Goal: Task Accomplishment & Management: Complete application form

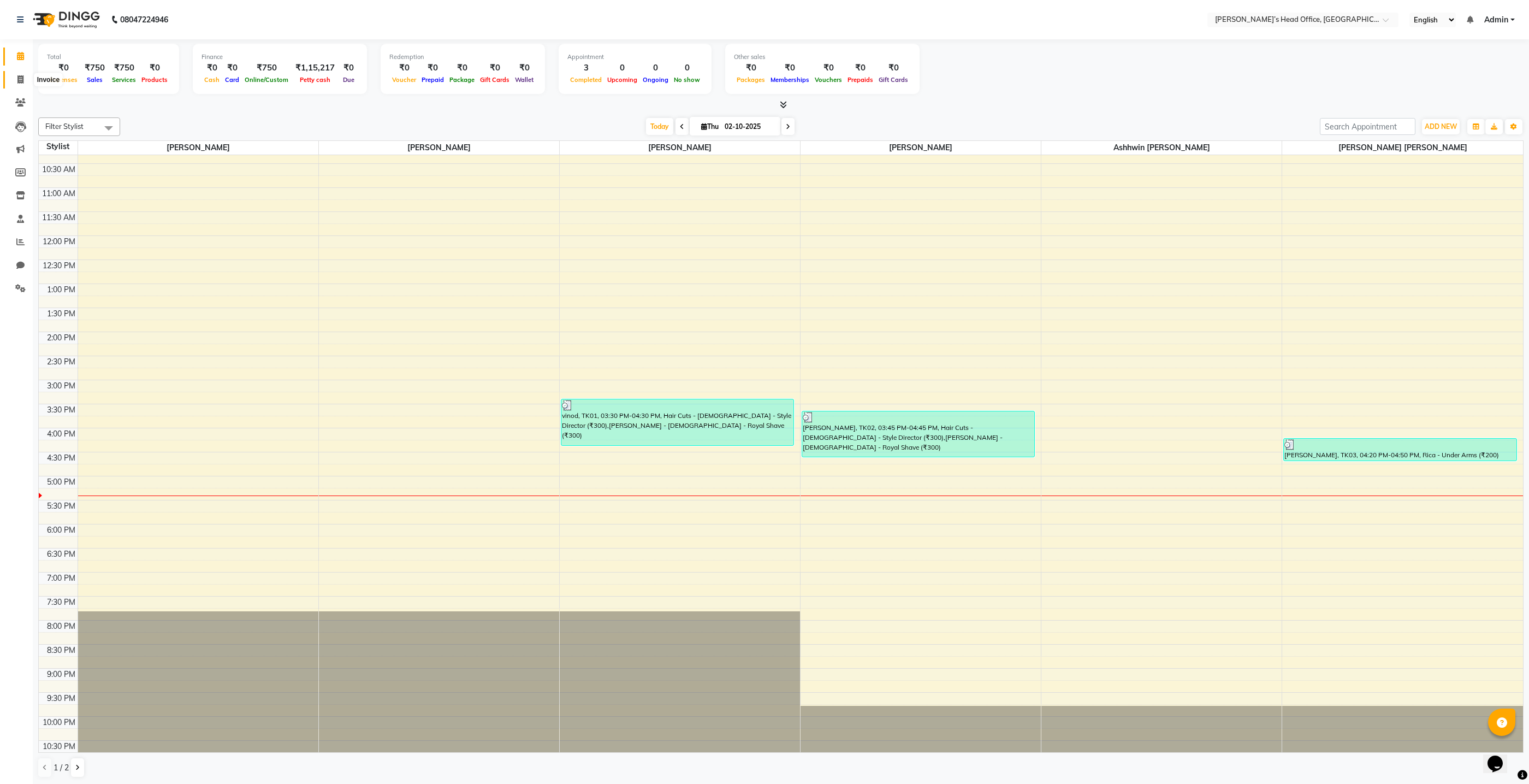
click at [21, 77] on icon at bounding box center [20, 79] width 6 height 8
select select "service"
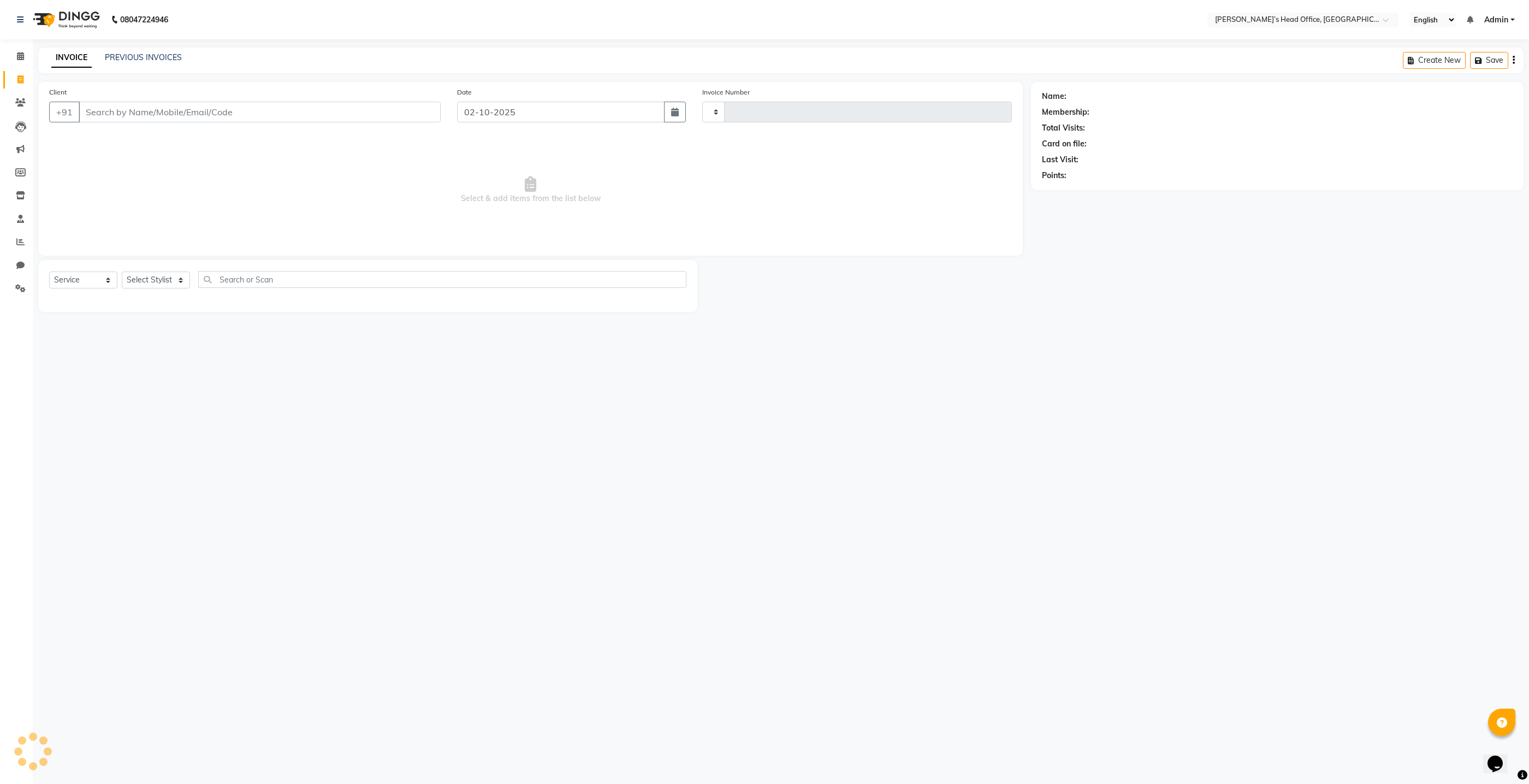
type input "1078"
select select "7682"
click at [170, 54] on link "PREVIOUS INVOICES" at bounding box center [143, 57] width 77 height 10
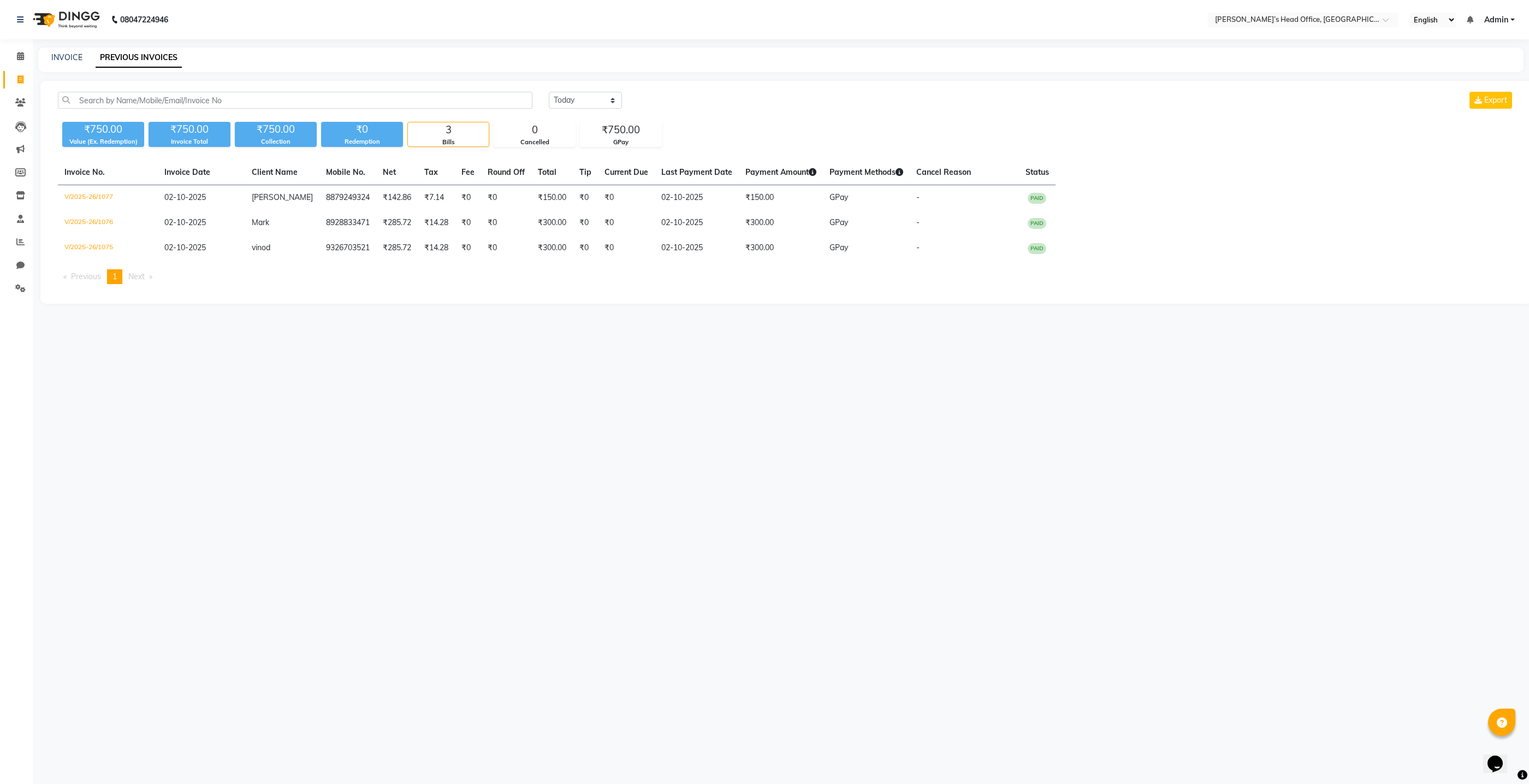
click at [467, 130] on div "3" at bounding box center [448, 129] width 81 height 15
click at [52, 59] on link "INVOICE" at bounding box center [67, 57] width 31 height 10
select select "service"
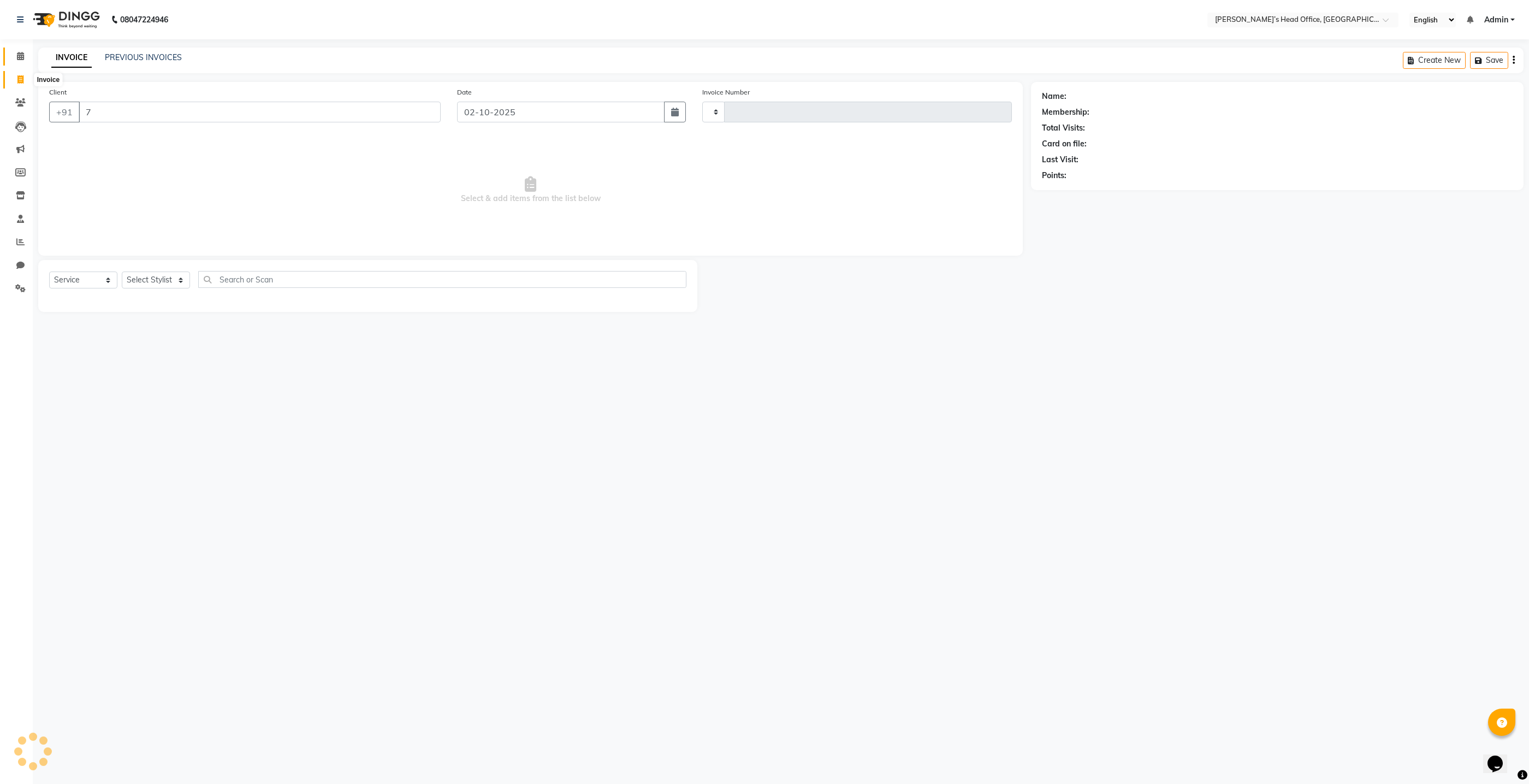
type input "1078"
select select "7682"
type input "7"
click at [20, 57] on icon at bounding box center [21, 56] width 7 height 8
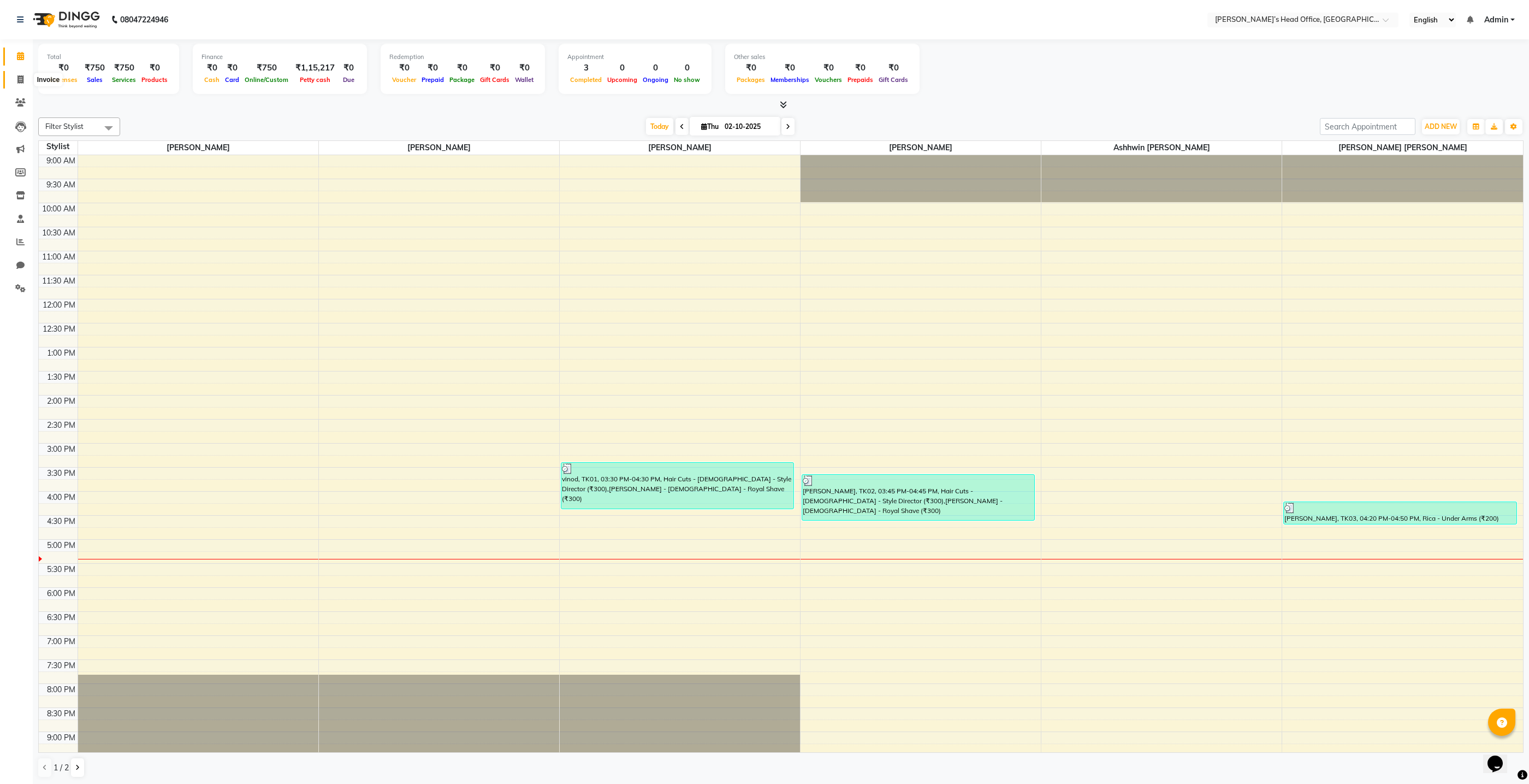
click at [21, 82] on icon at bounding box center [20, 79] width 6 height 8
select select "7682"
select select "service"
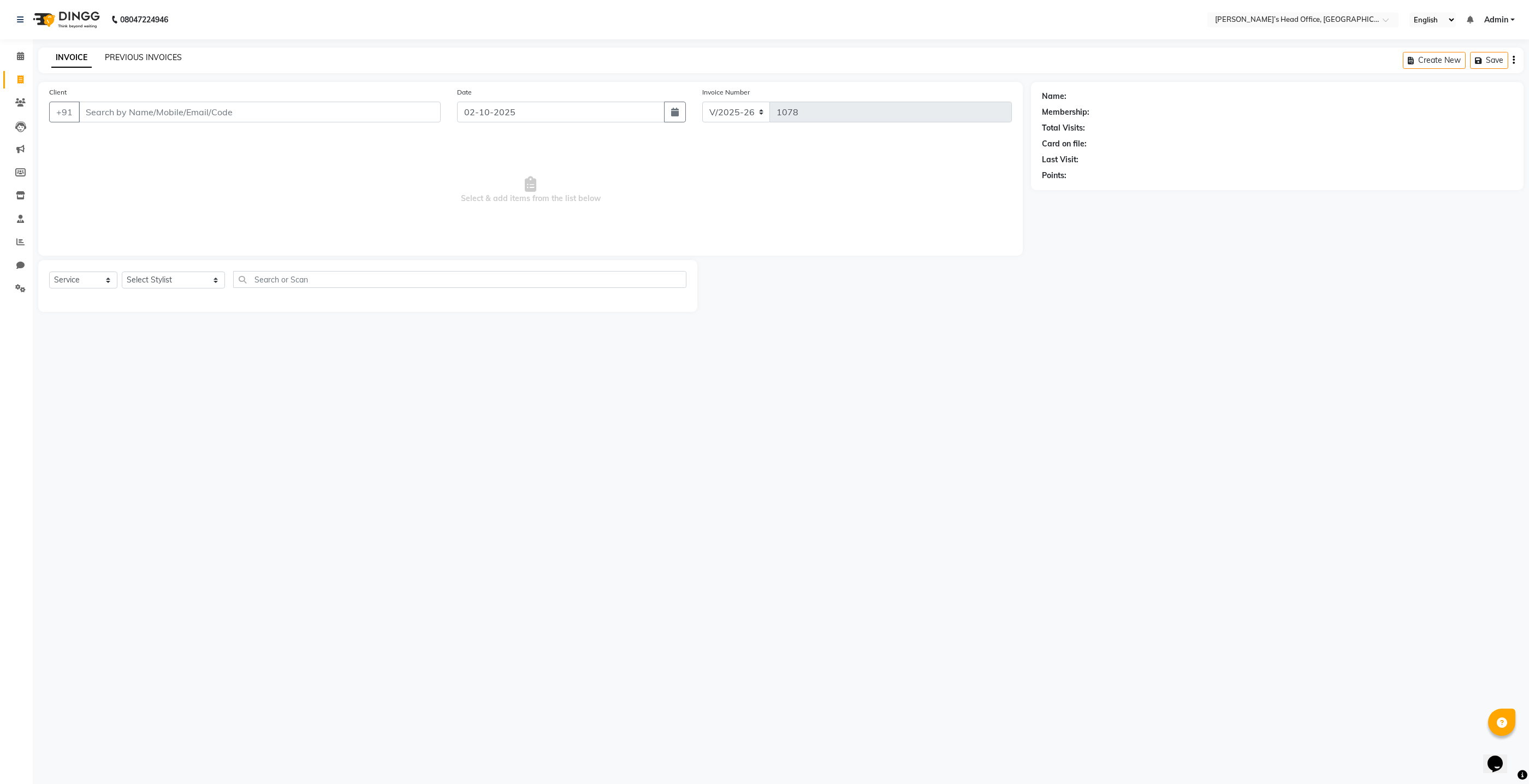
click at [141, 59] on link "PREVIOUS INVOICES" at bounding box center [143, 57] width 77 height 10
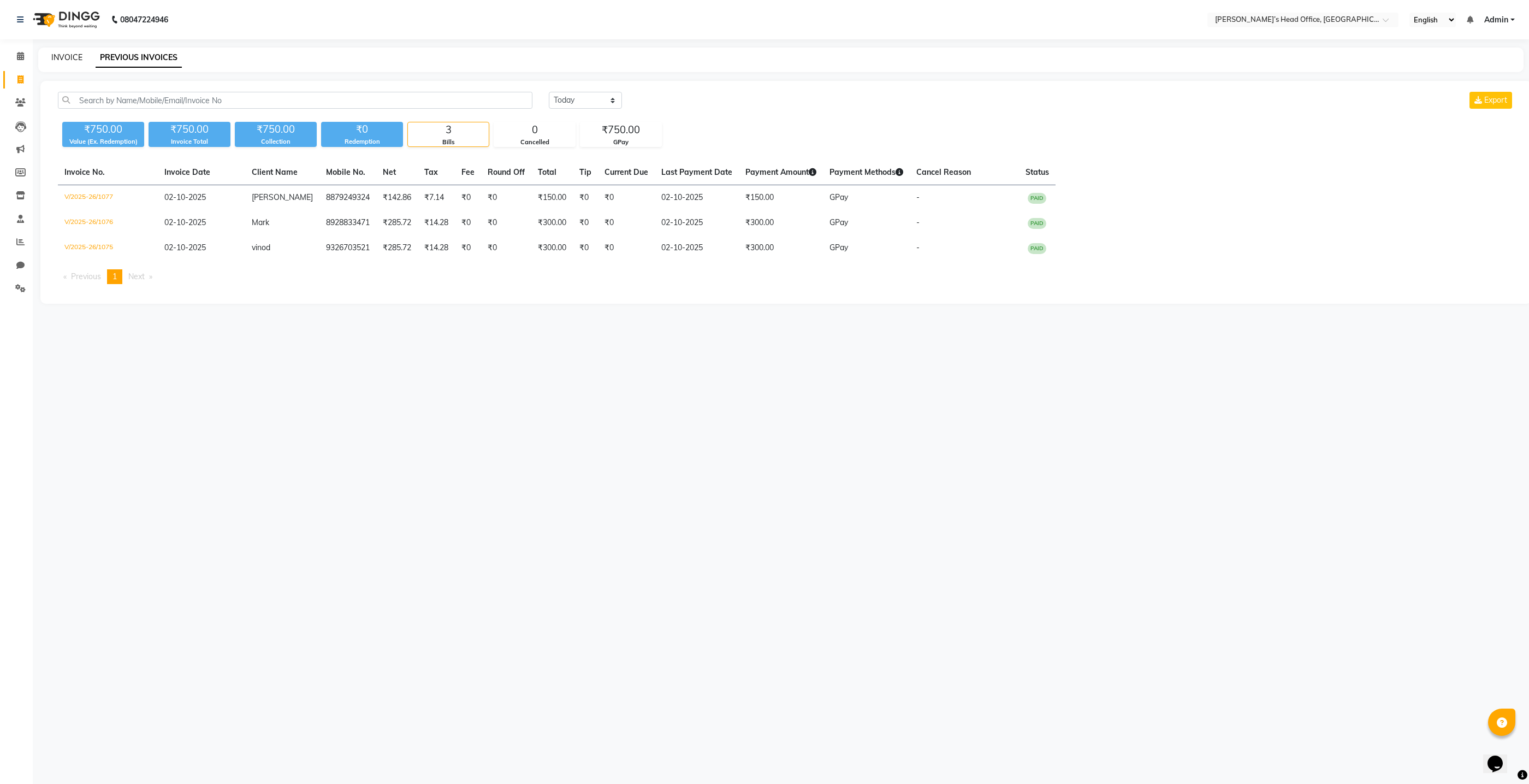
click at [70, 57] on link "INVOICE" at bounding box center [67, 57] width 31 height 10
select select "7682"
select select "service"
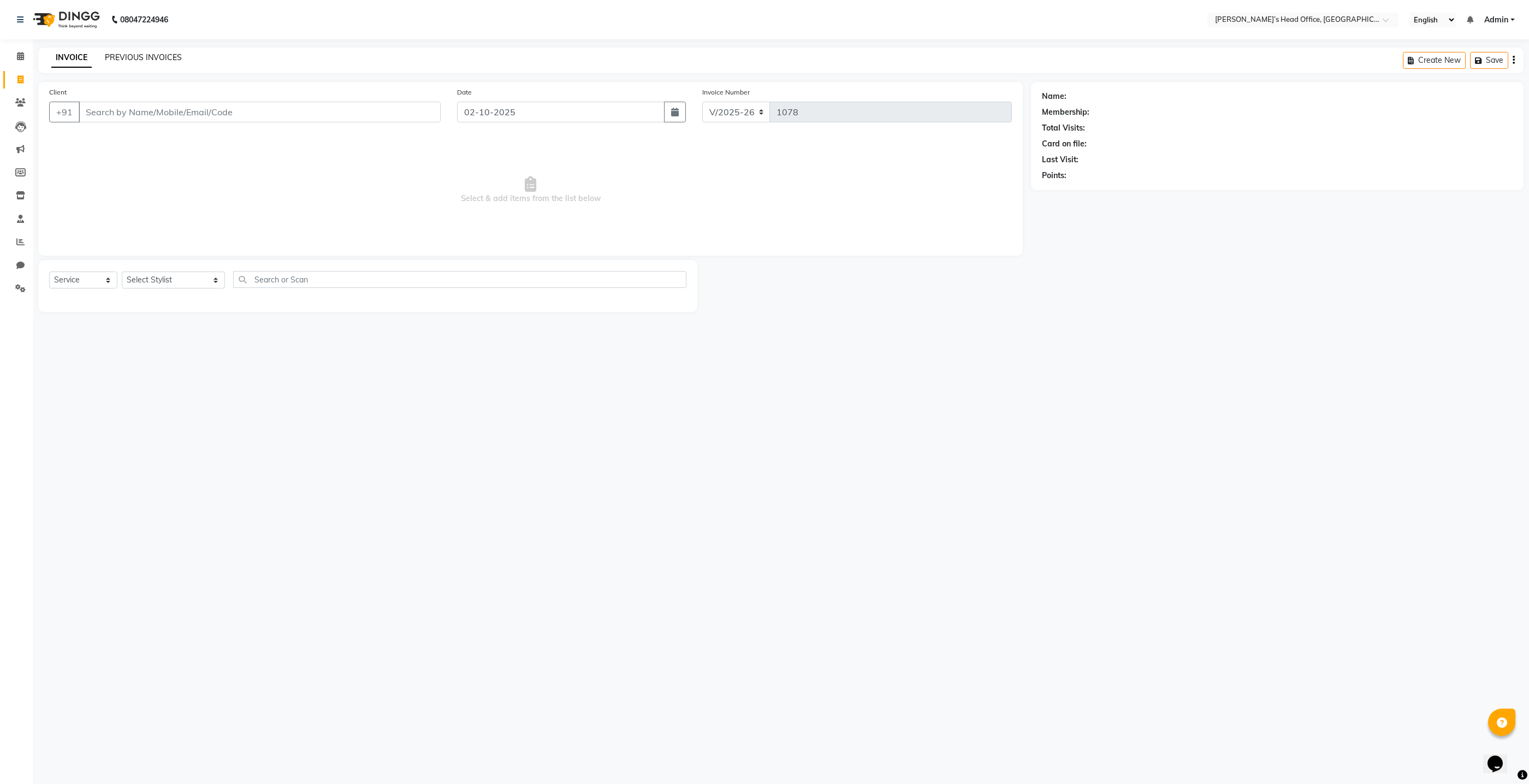
click at [152, 57] on link "PREVIOUS INVOICES" at bounding box center [143, 57] width 77 height 10
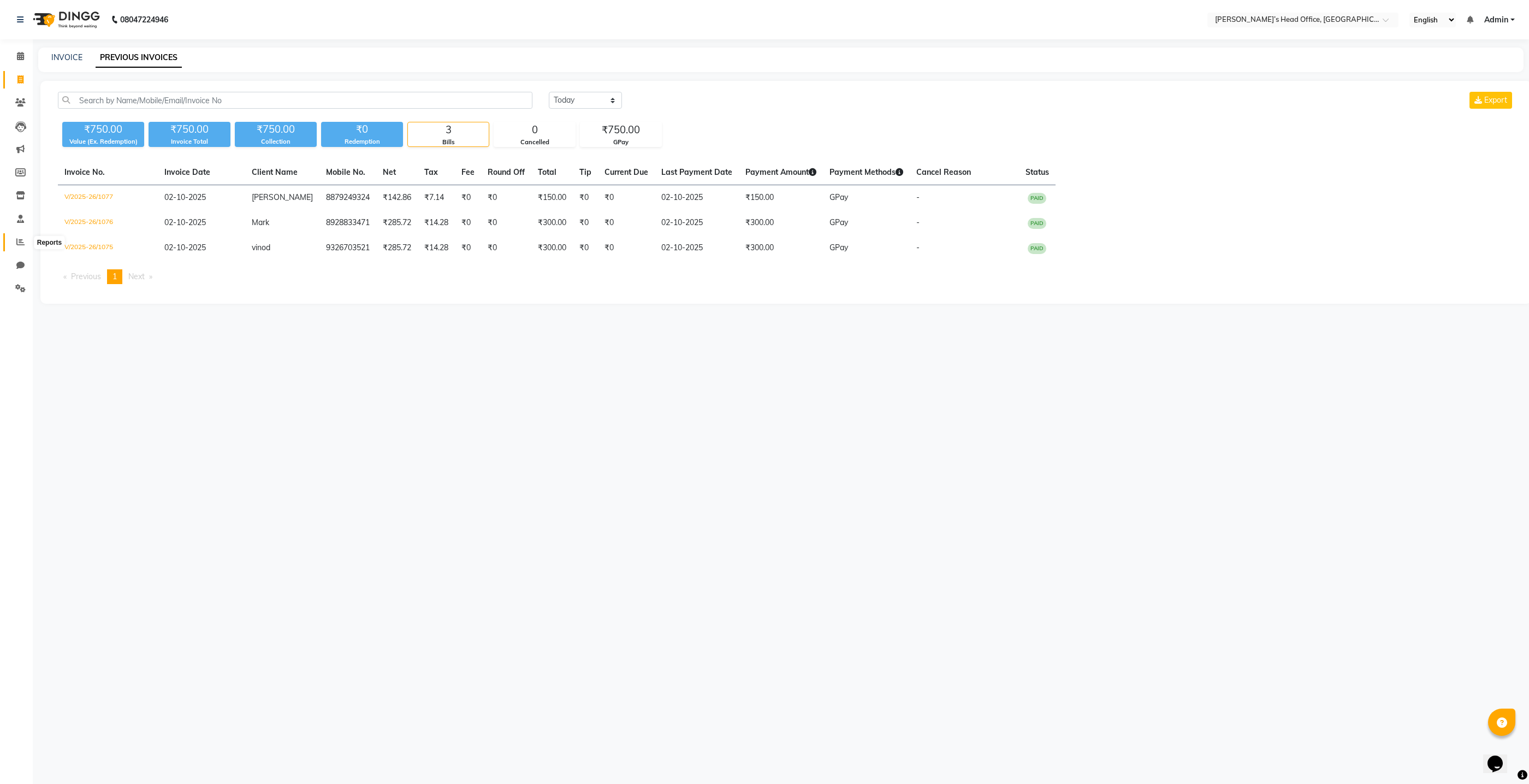
click at [24, 243] on span at bounding box center [20, 242] width 19 height 13
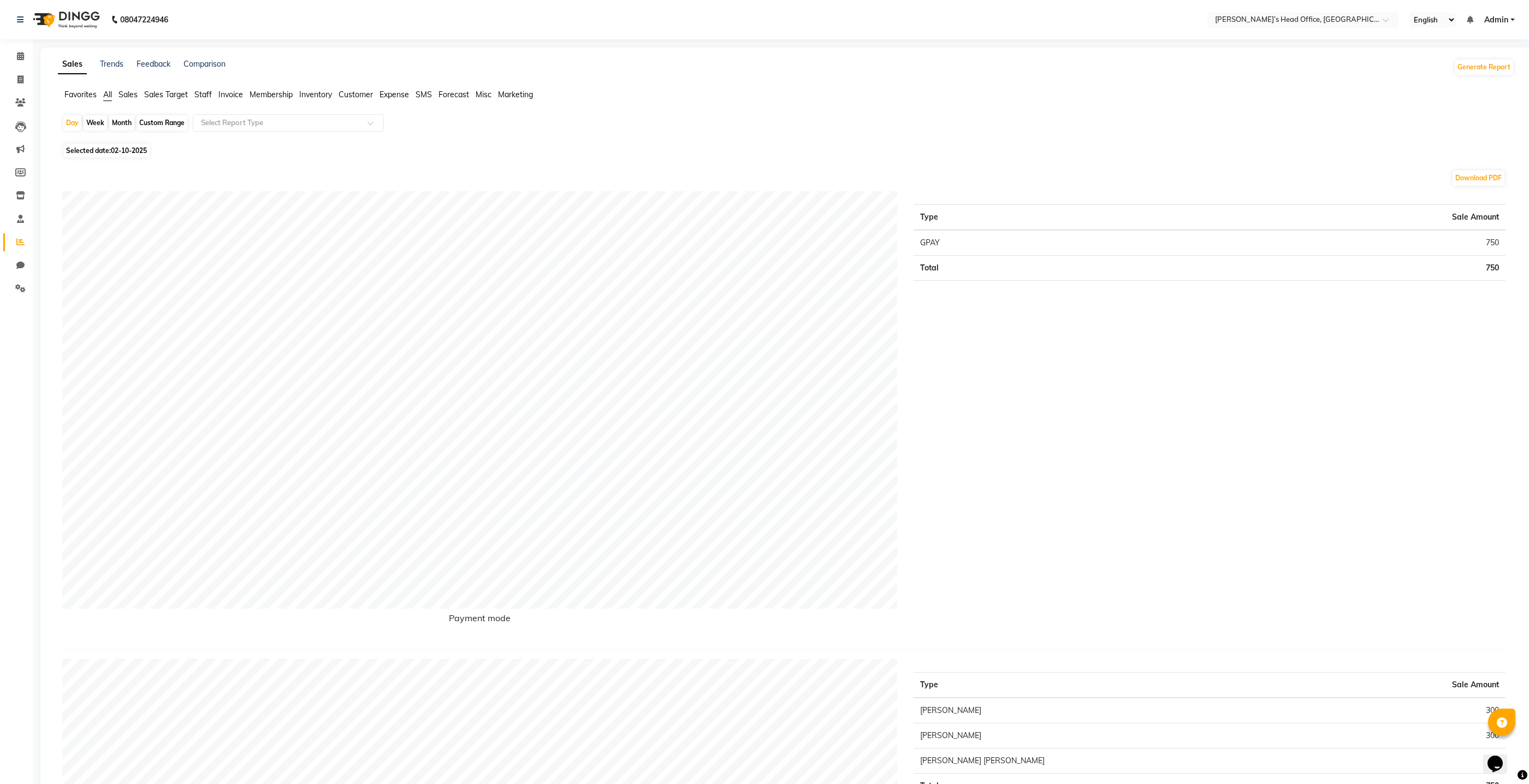
click at [202, 97] on span "Staff" at bounding box center [202, 94] width 17 height 10
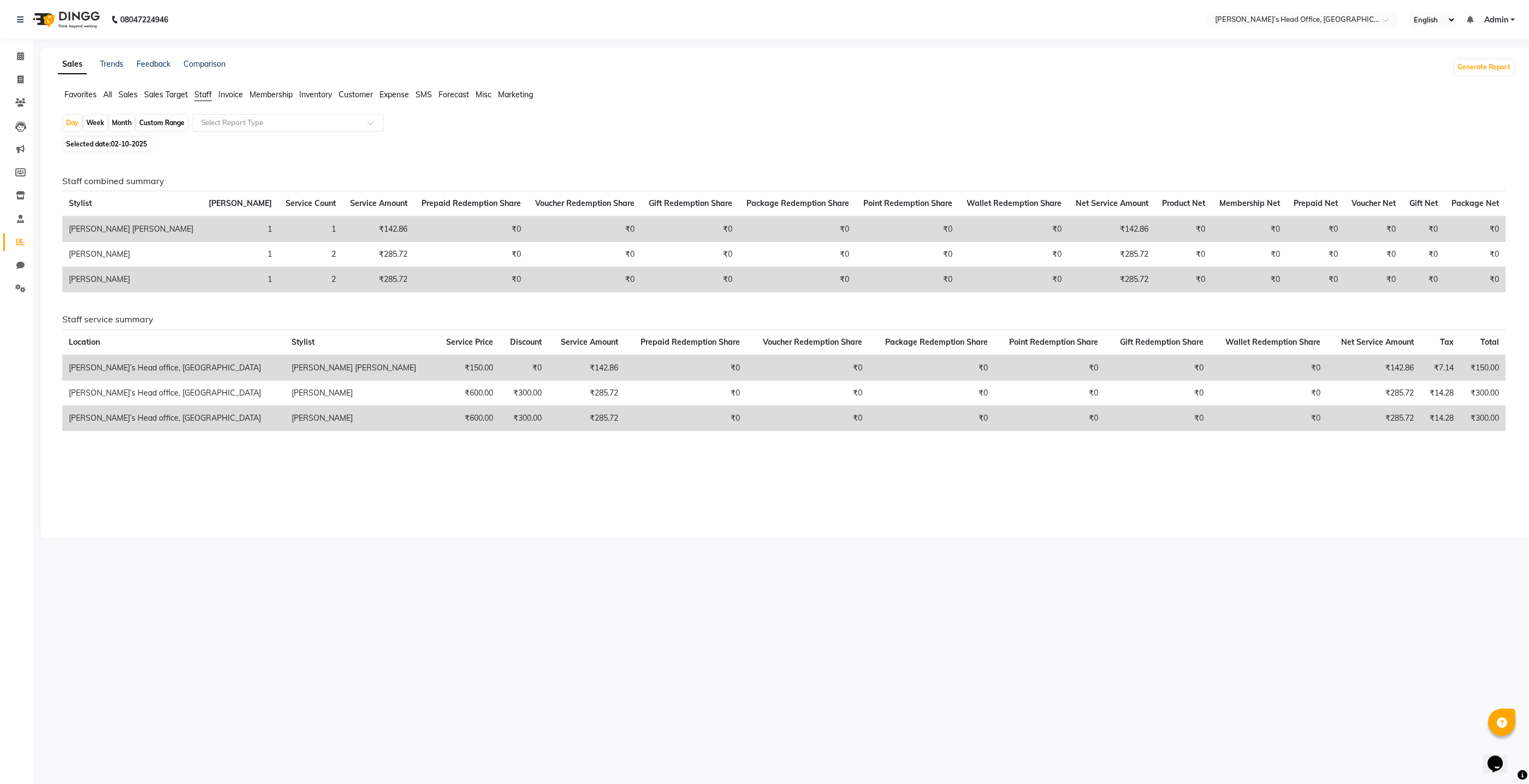
click at [228, 95] on span "Invoice" at bounding box center [231, 94] width 25 height 10
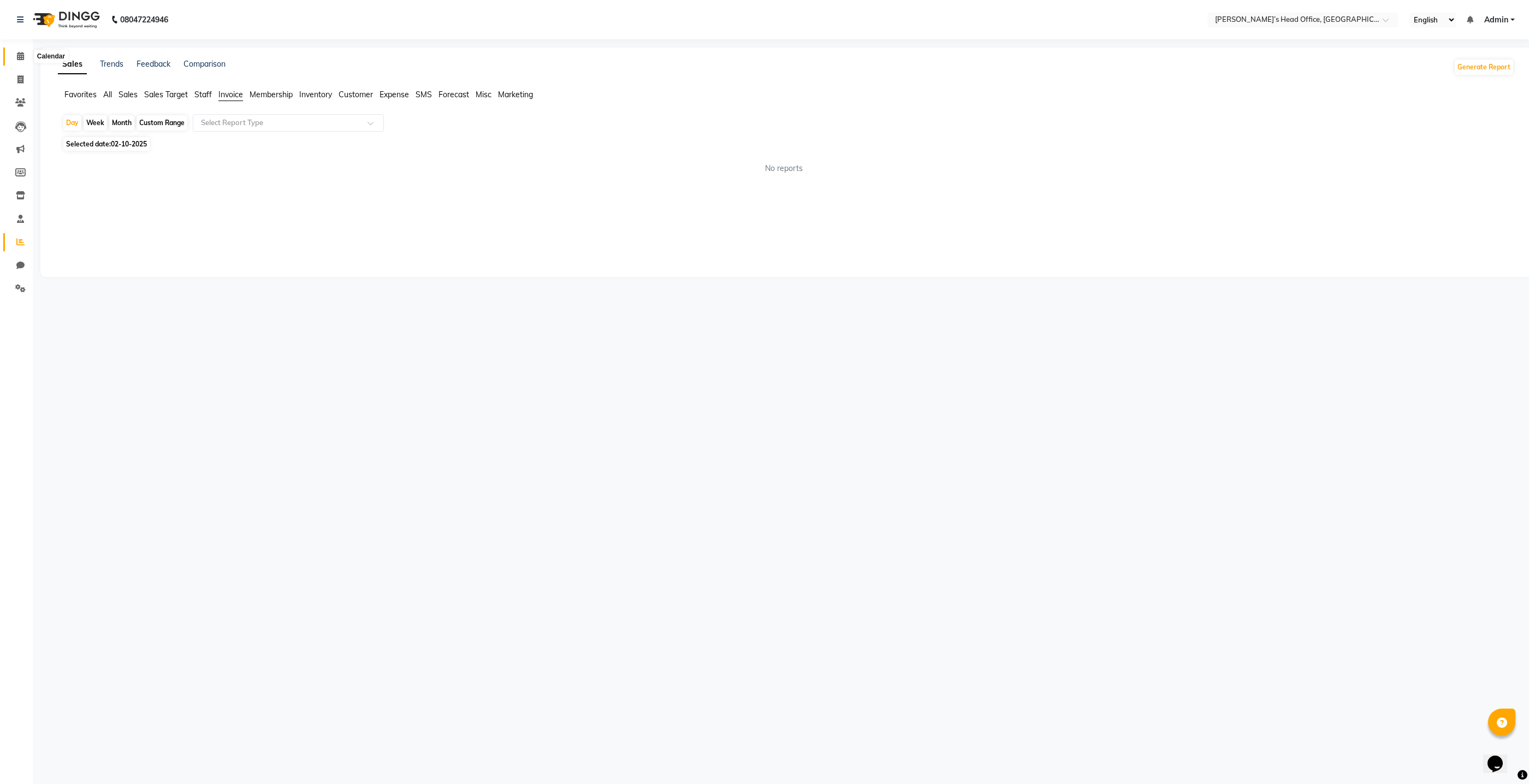
click at [18, 57] on icon at bounding box center [21, 56] width 7 height 8
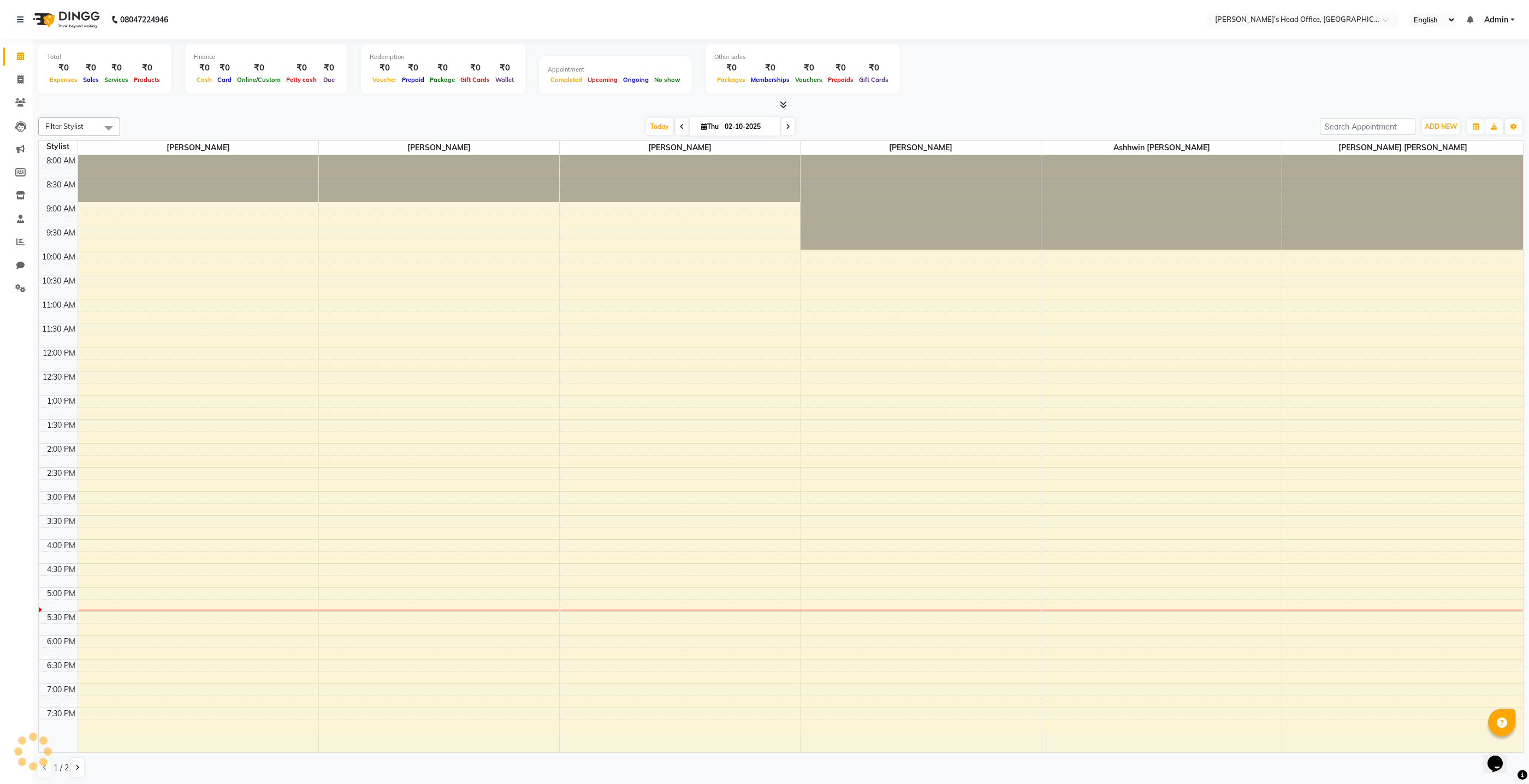
scroll to position [1, 0]
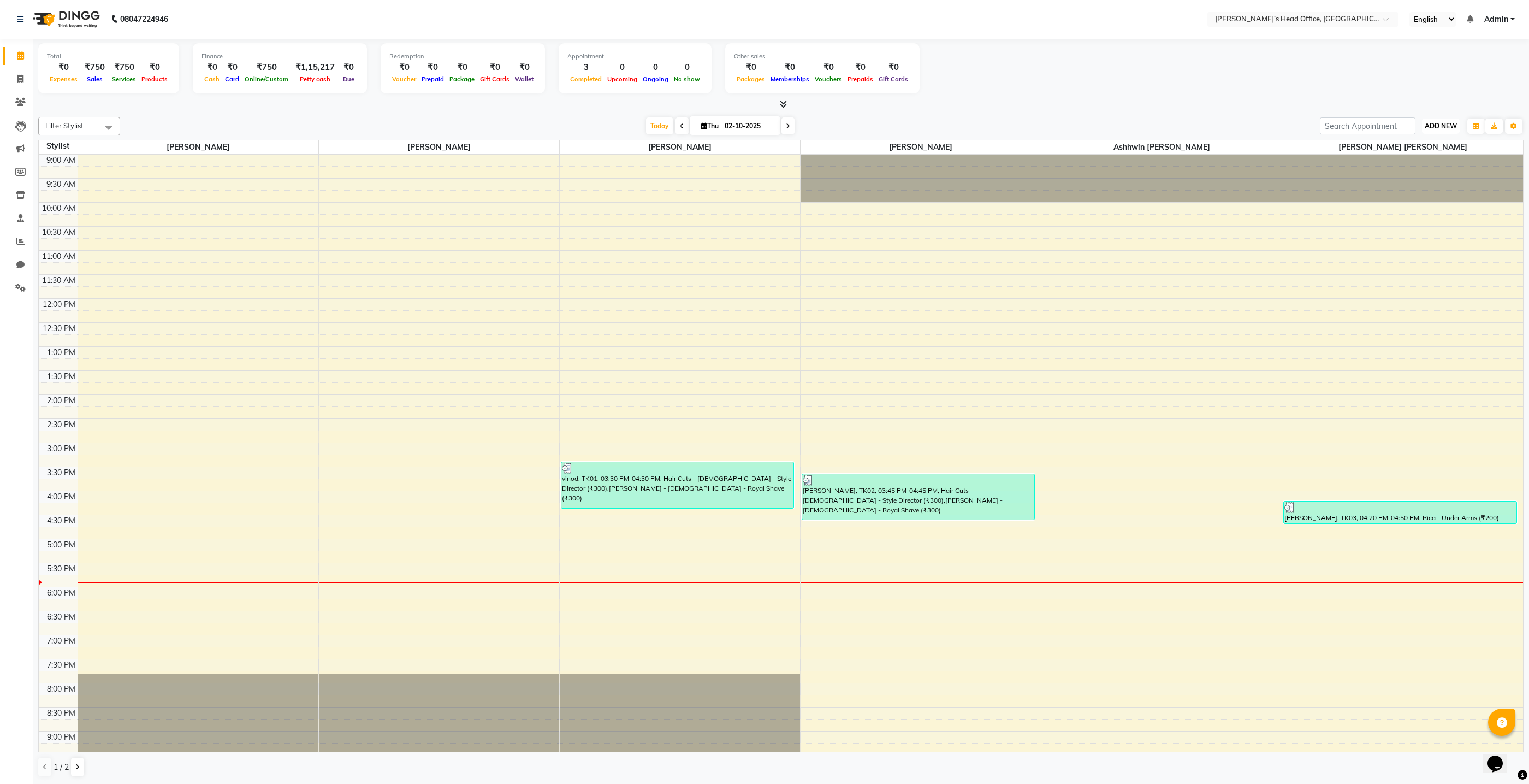
click at [1441, 129] on span "ADD NEW" at bounding box center [1441, 126] width 32 height 8
click at [1416, 161] on link "Add Invoice" at bounding box center [1416, 160] width 87 height 15
select select "7682"
select select "service"
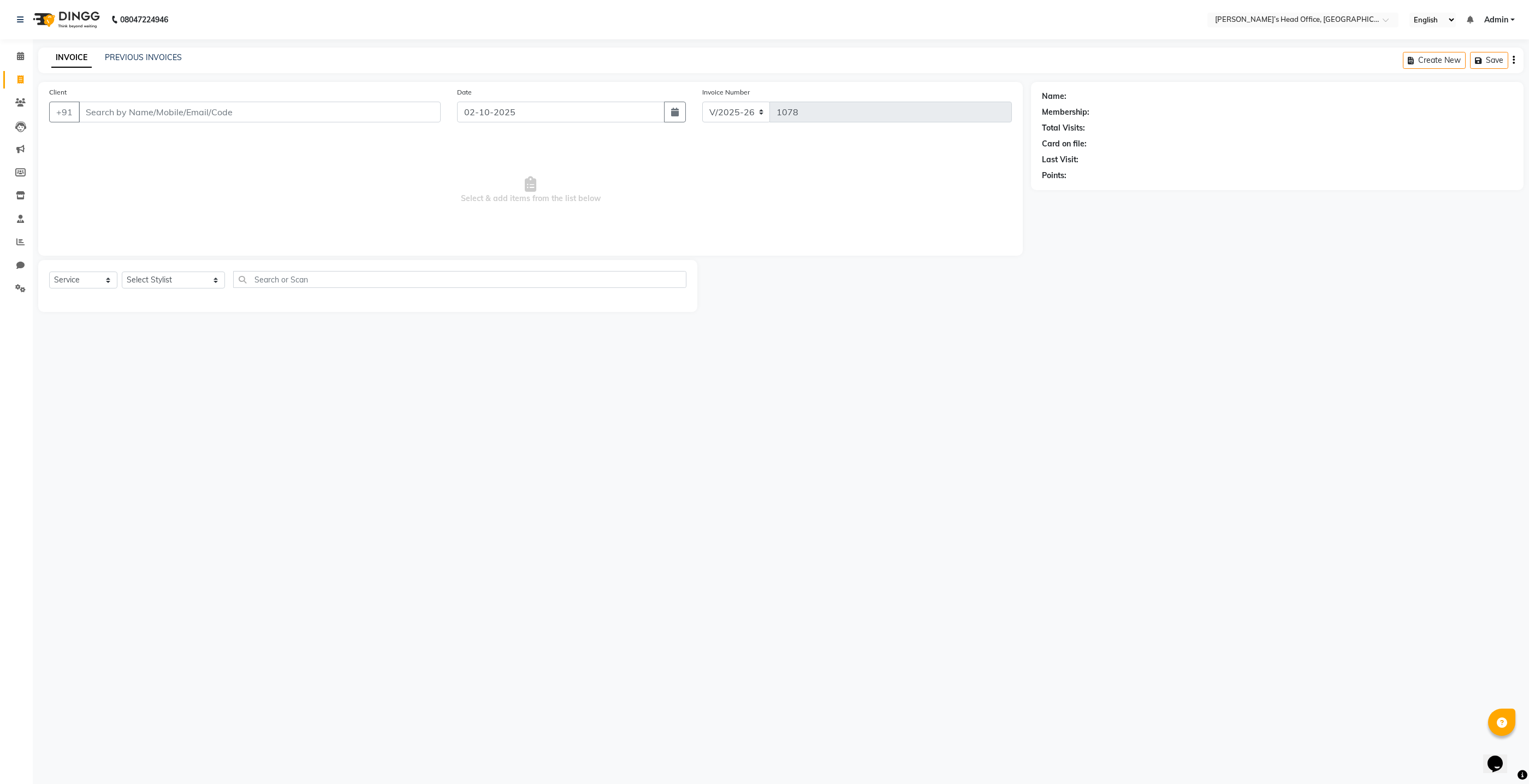
click at [362, 107] on input "Client" at bounding box center [259, 111] width 362 height 21
click at [166, 137] on span "917200" at bounding box center [182, 137] width 33 height 11
type input "9172006816"
click at [178, 279] on select "Select Stylist ashhwin [PERSON_NAME] [PERSON_NAME] [PERSON_NAME] [PERSON_NAME] …" at bounding box center [173, 280] width 103 height 17
select select "68762"
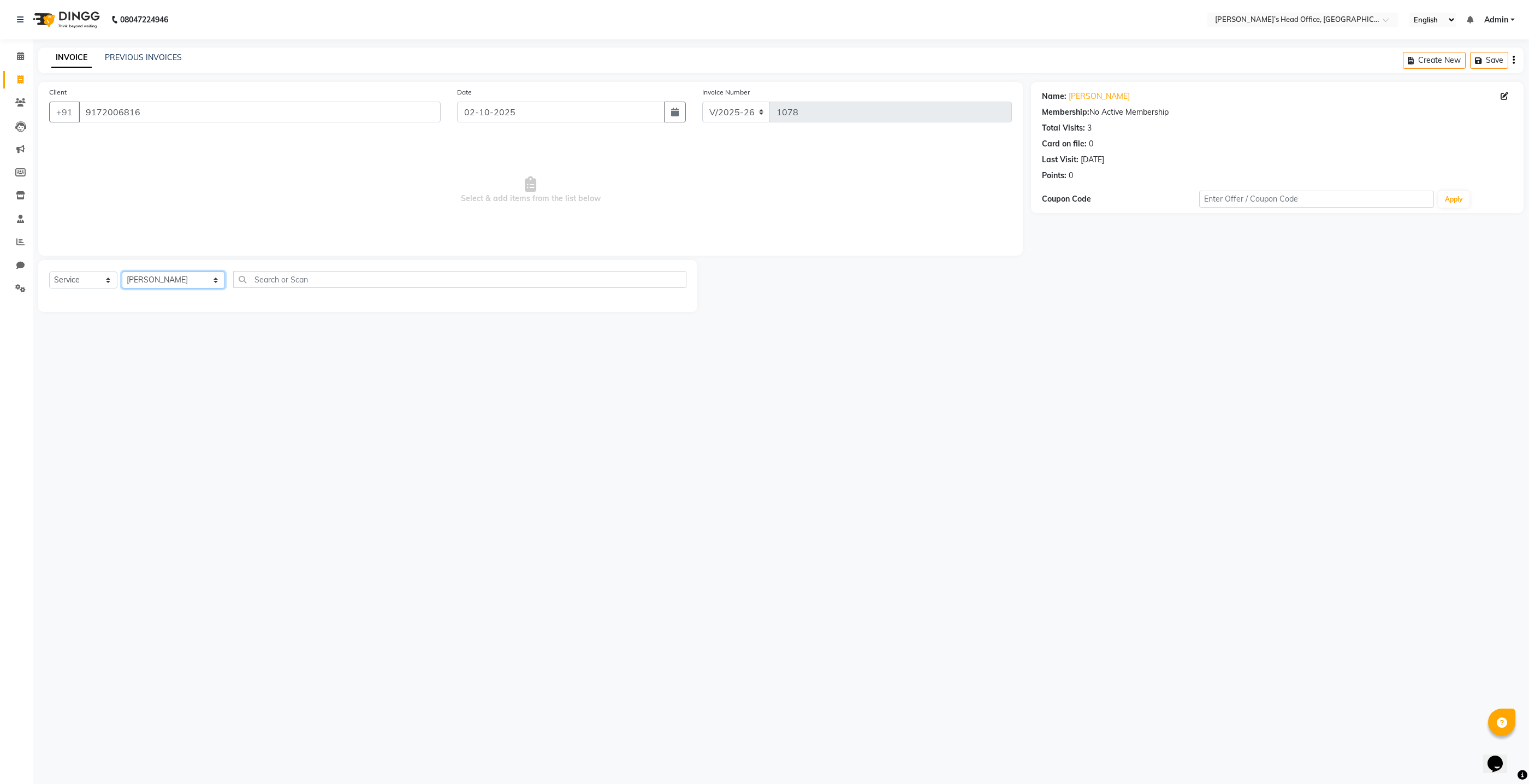
click at [122, 272] on select "Select Stylist ashhwin [PERSON_NAME] [PERSON_NAME] [PERSON_NAME] [PERSON_NAME] …" at bounding box center [173, 280] width 103 height 17
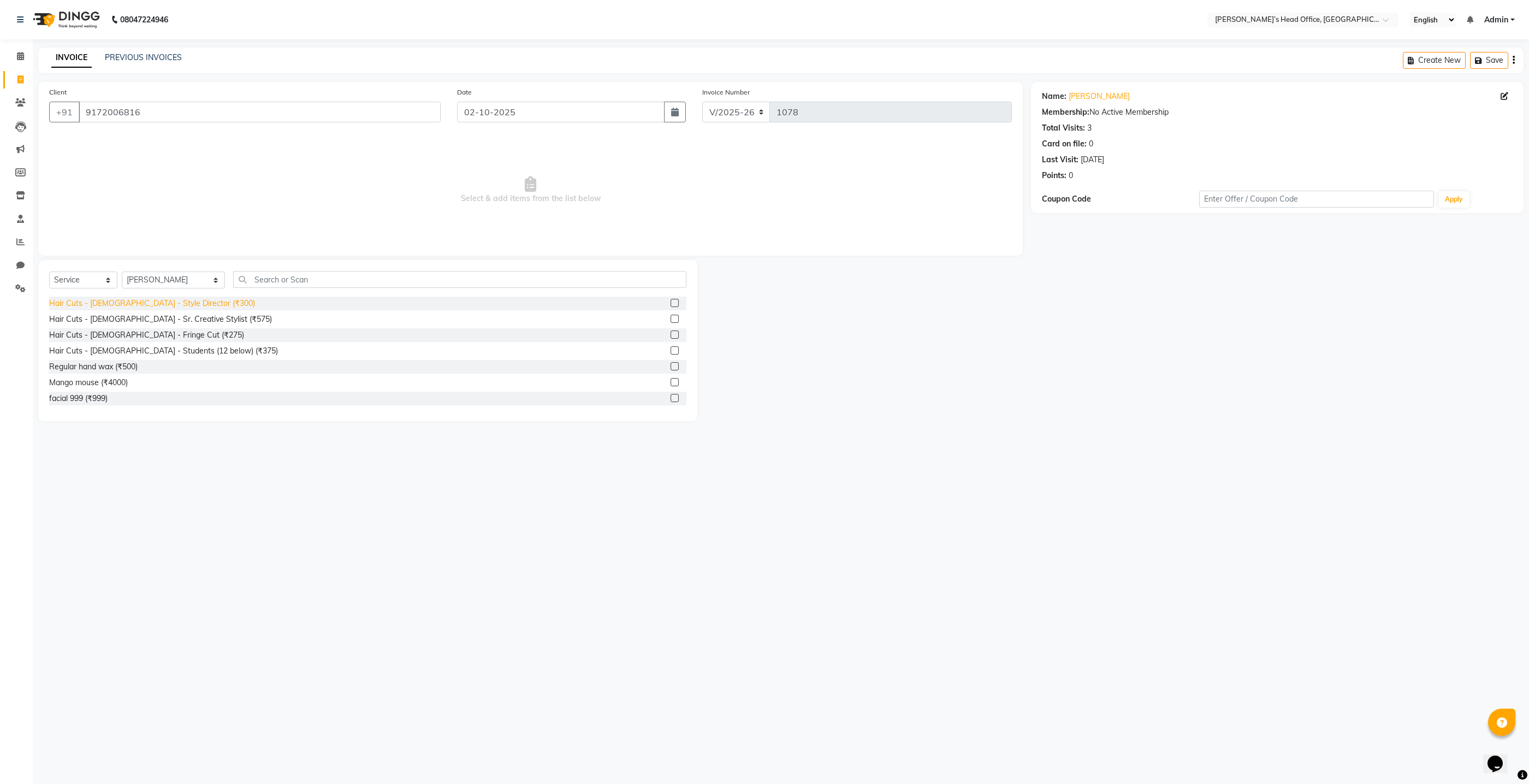
click at [150, 304] on div "Hair Cuts - [DEMOGRAPHIC_DATA] - Style Director (₹300)" at bounding box center [152, 303] width 206 height 12
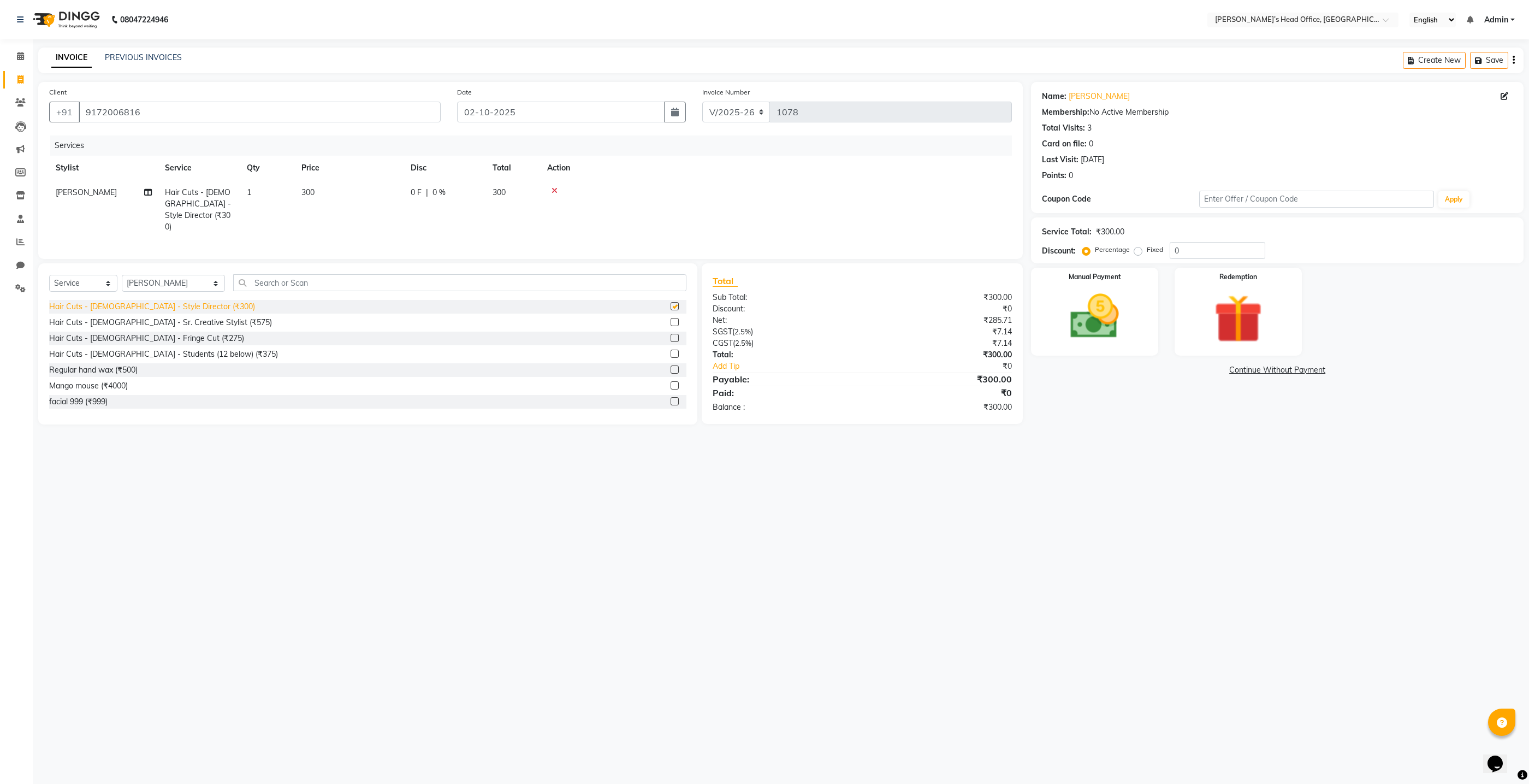
checkbox input "false"
click at [247, 286] on input "text" at bounding box center [460, 283] width 453 height 17
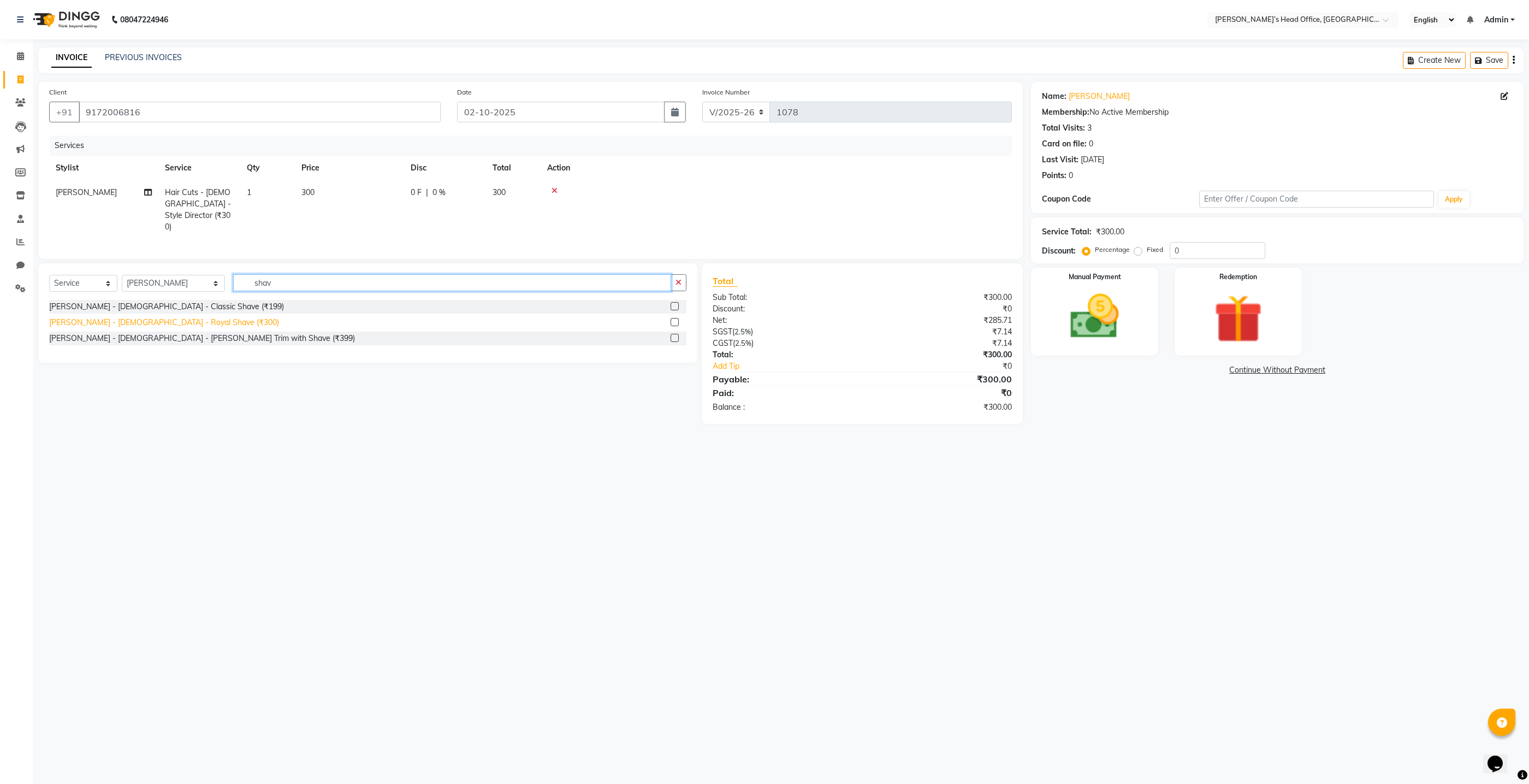
type input "shav"
click at [130, 316] on div "[PERSON_NAME] - [DEMOGRAPHIC_DATA] - Royal Shave (₹300)" at bounding box center [164, 322] width 230 height 12
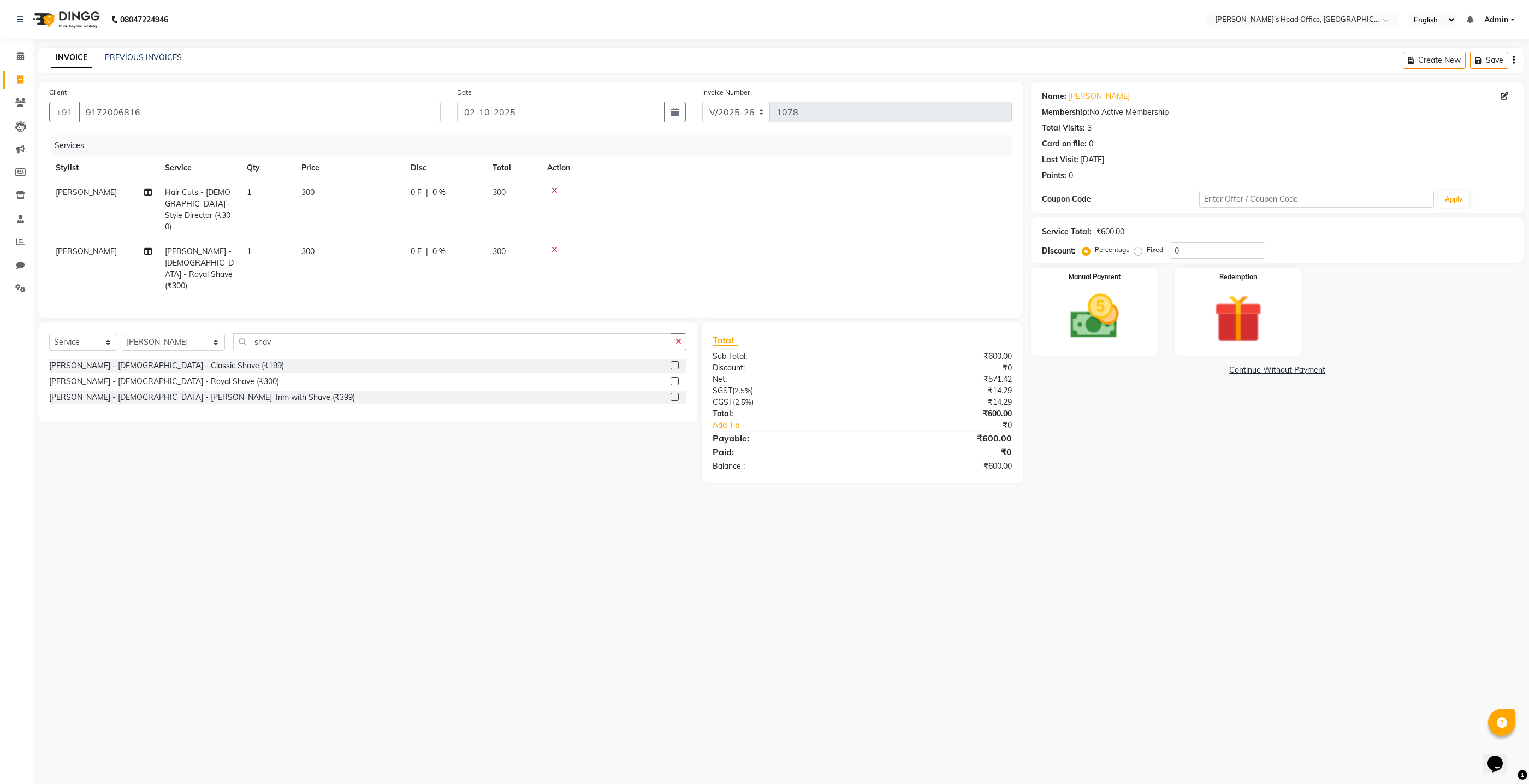
click at [553, 192] on icon at bounding box center [554, 191] width 6 height 7
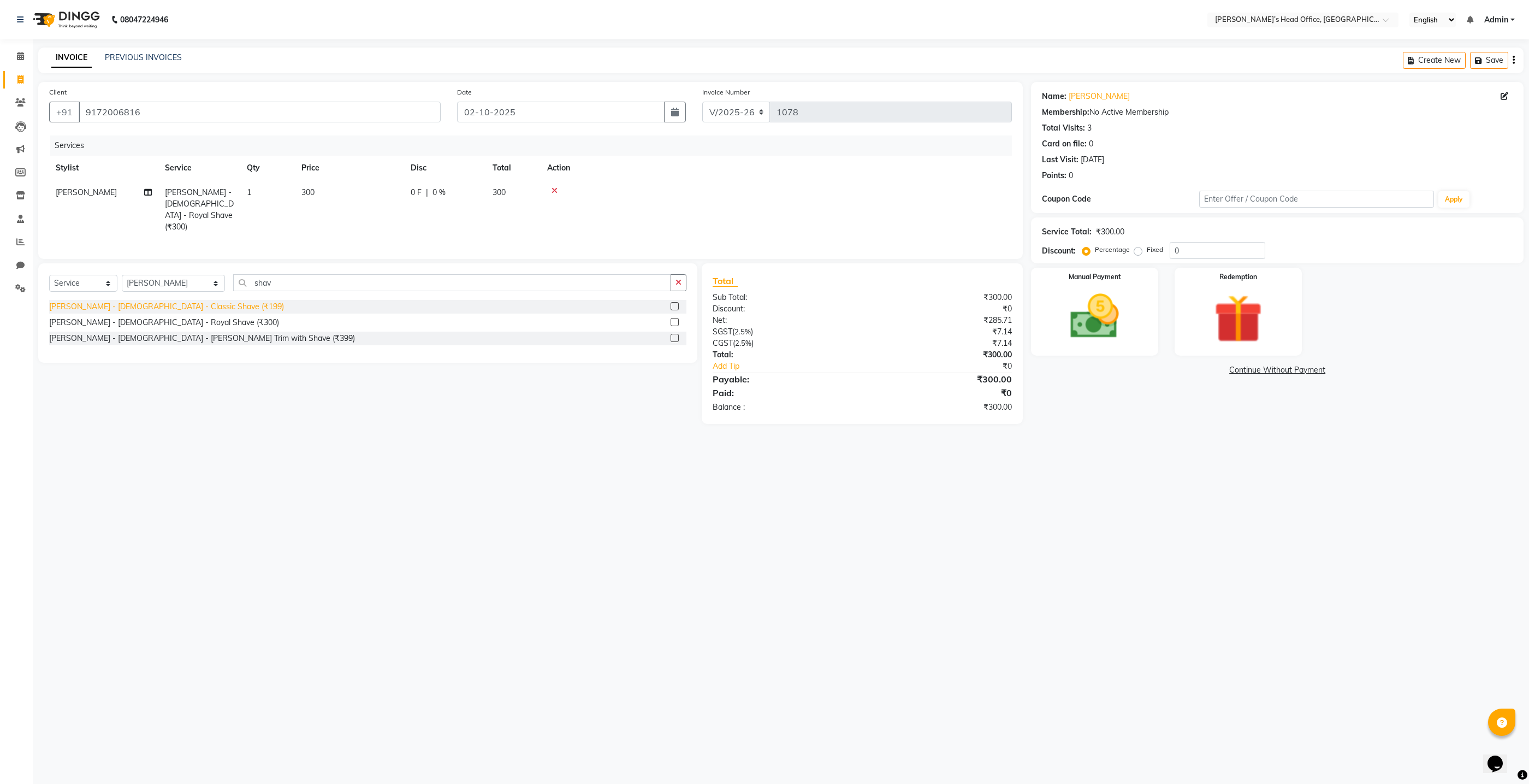
click at [155, 319] on div "[PERSON_NAME] - [DEMOGRAPHIC_DATA] - Royal Shave (₹300)" at bounding box center [164, 322] width 230 height 12
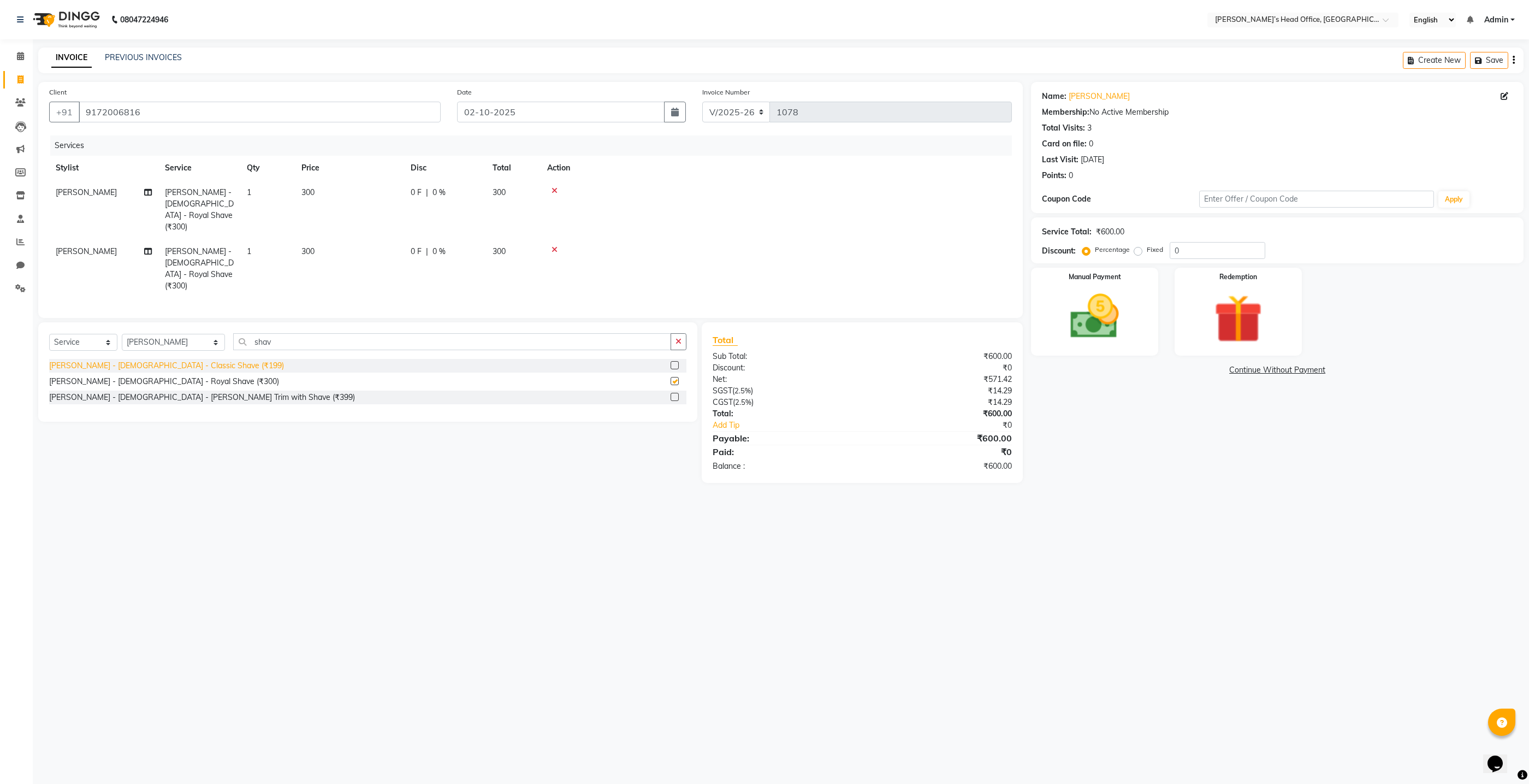
checkbox input "false"
click at [555, 239] on td at bounding box center [776, 268] width 471 height 59
click at [555, 246] on icon at bounding box center [554, 250] width 6 height 7
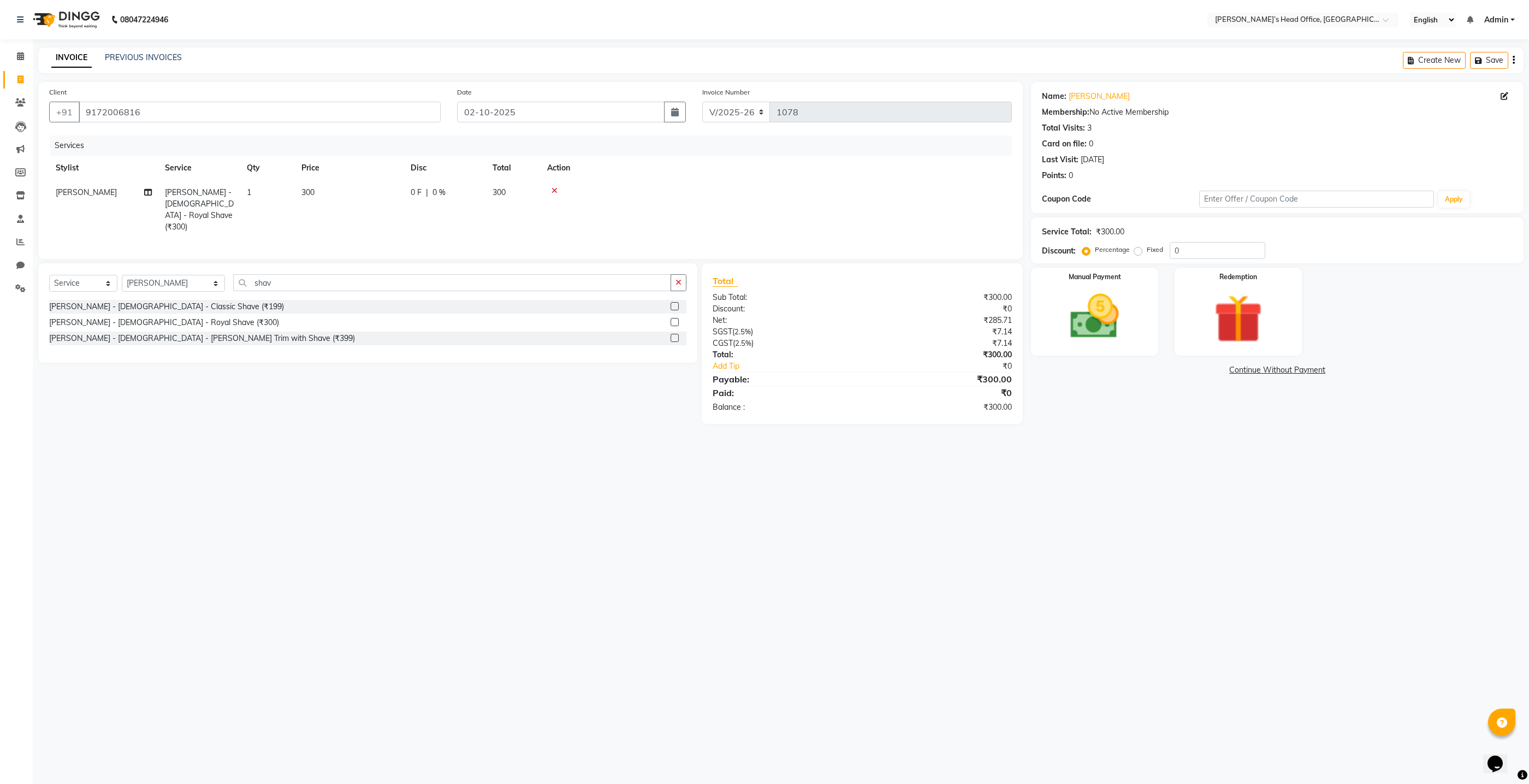
click at [145, 305] on div "[PERSON_NAME] - [DEMOGRAPHIC_DATA] - Classic Shave (₹199)" at bounding box center [167, 306] width 235 height 12
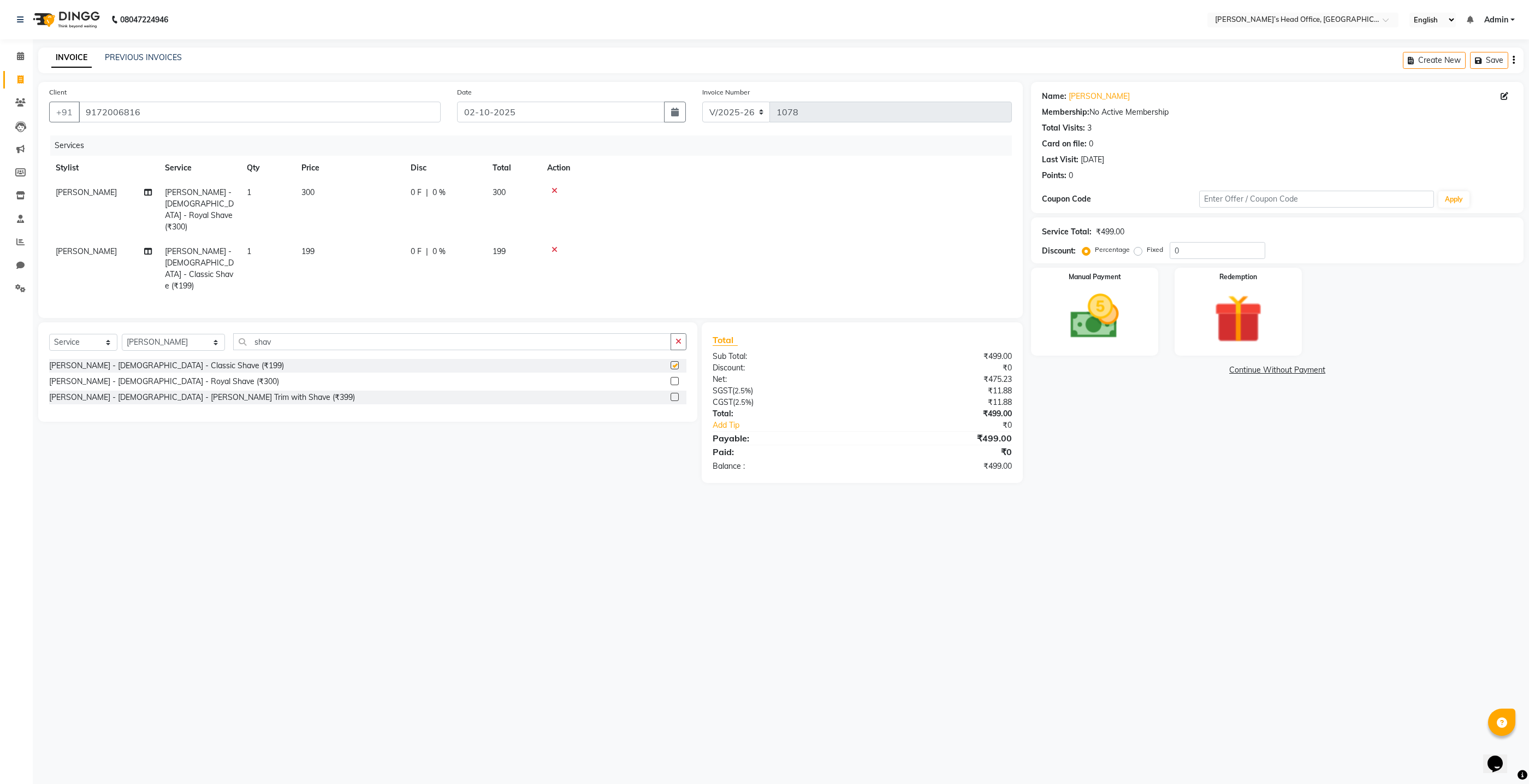
checkbox input "false"
click at [281, 333] on input "shav" at bounding box center [452, 341] width 438 height 17
type input "s"
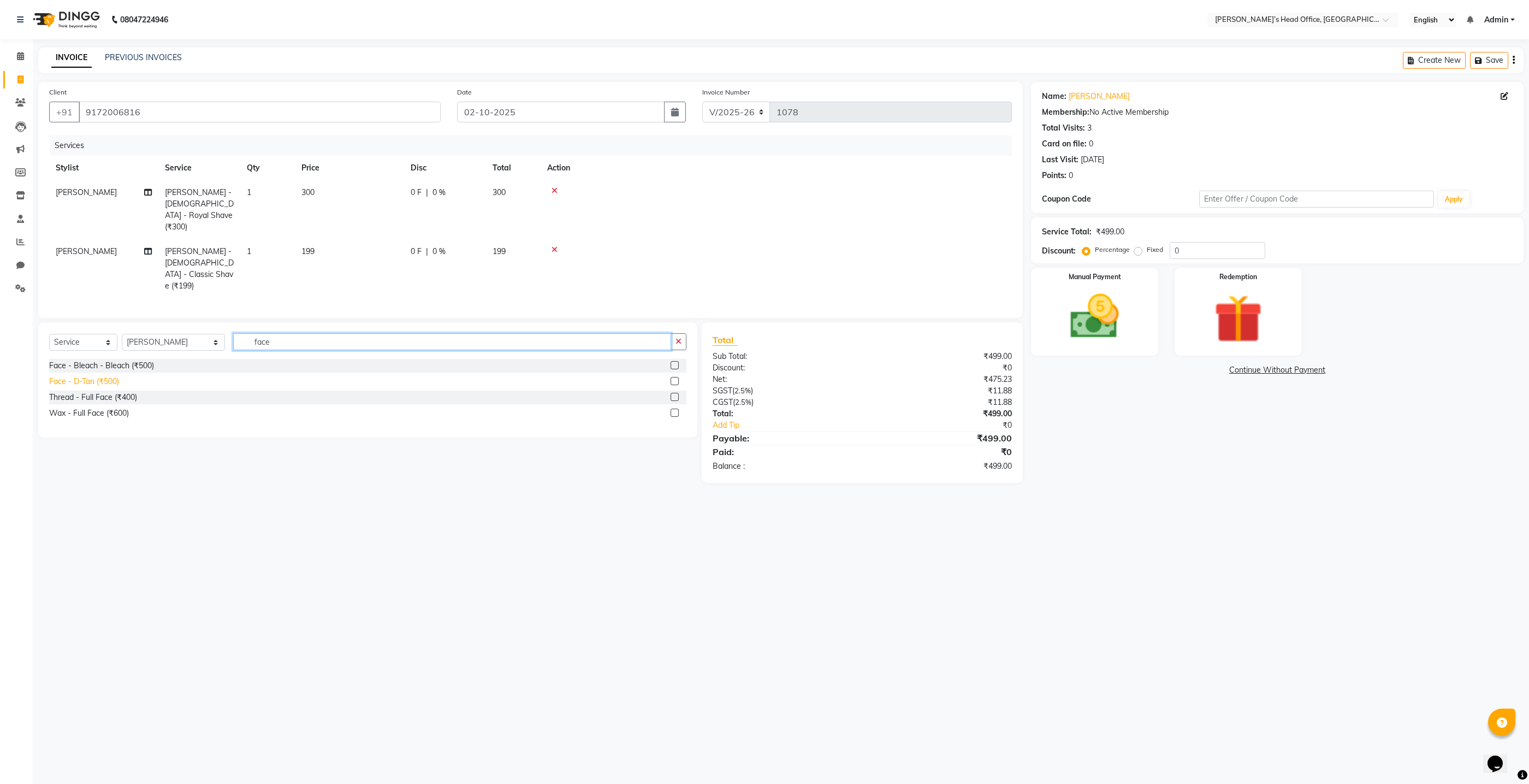
type input "face"
click at [81, 376] on div "Face - D-Tan (₹500)" at bounding box center [84, 381] width 70 height 12
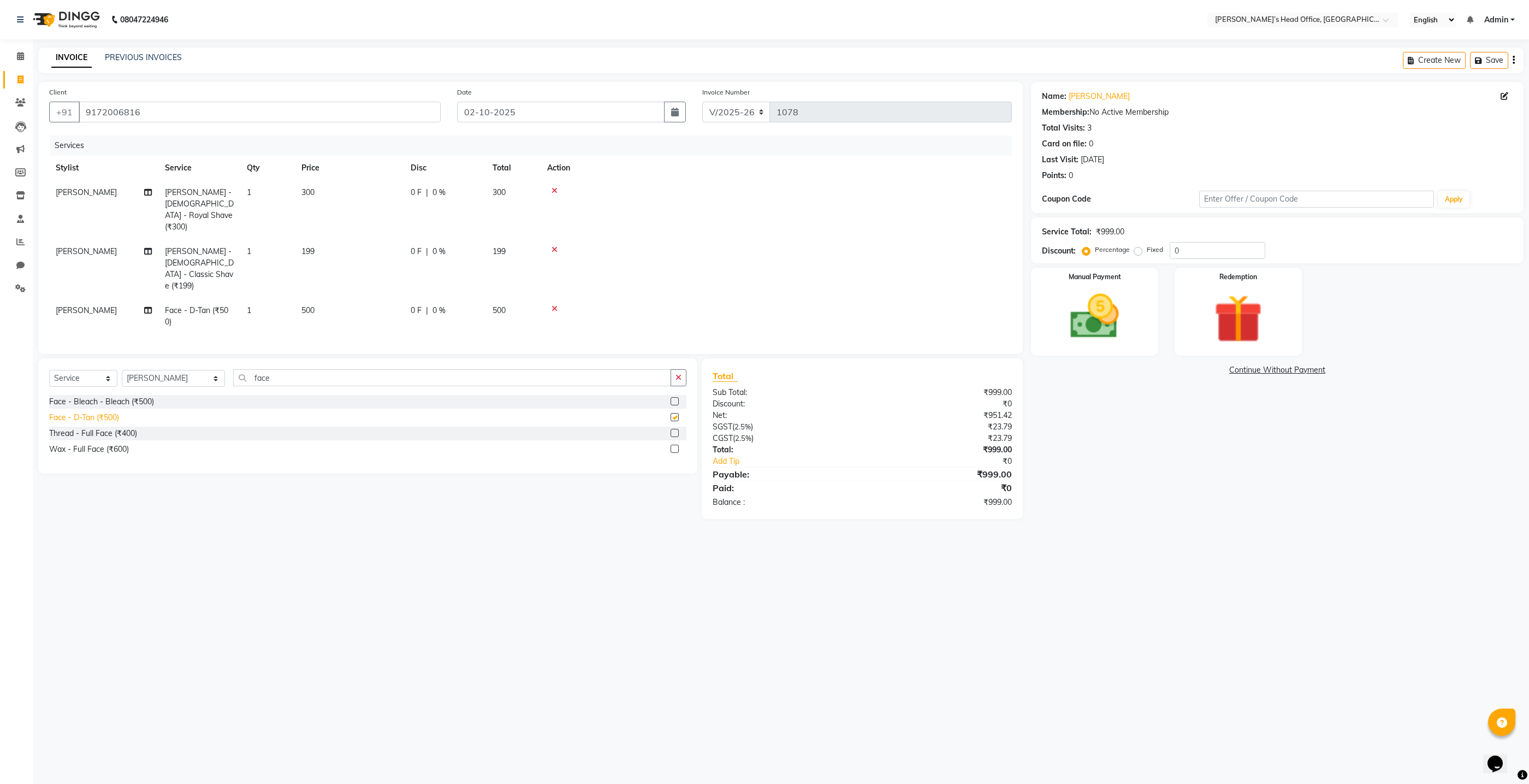
checkbox input "false"
click at [438, 193] on span "0 %" at bounding box center [439, 192] width 13 height 12
select select "68762"
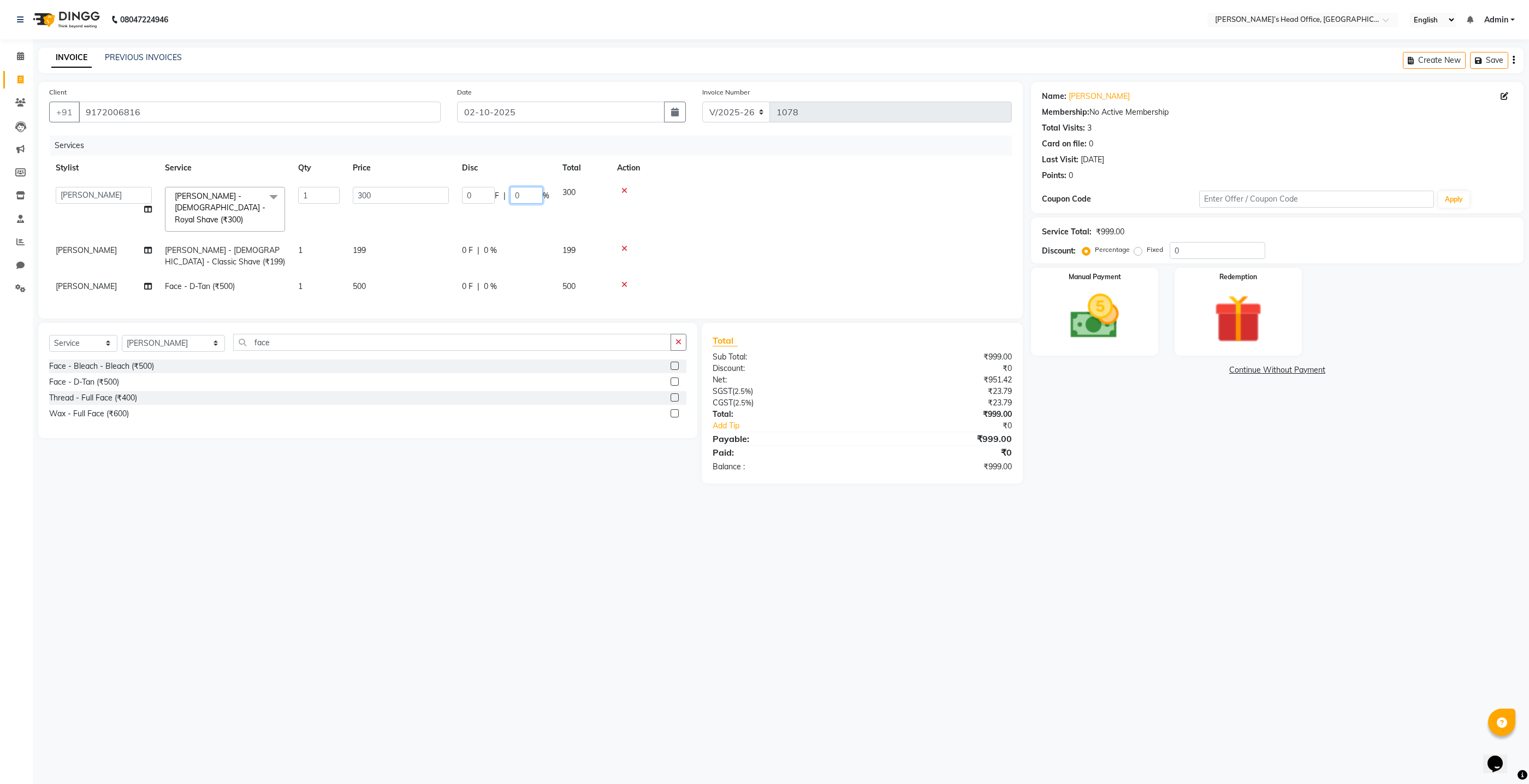
click at [532, 192] on input "0" at bounding box center [526, 195] width 33 height 17
type input "50"
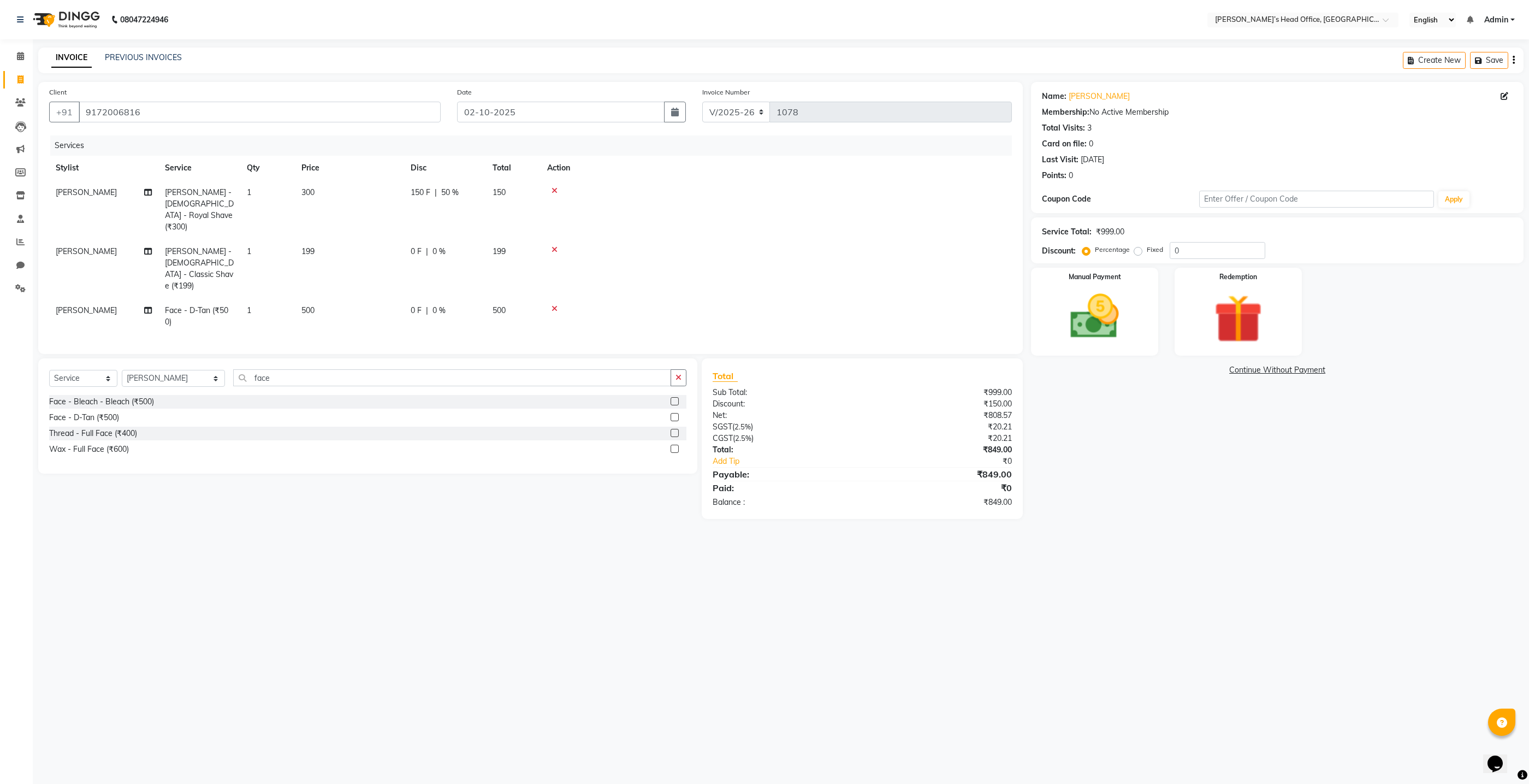
drag, startPoint x: 486, startPoint y: 239, endPoint x: 497, endPoint y: 239, distance: 11.0
click at [486, 239] on tr "[PERSON_NAME] [PERSON_NAME] - [DEMOGRAPHIC_DATA] - Classic Shave (₹199) 1 199 0…" at bounding box center [531, 268] width 963 height 59
click at [438, 246] on span "0 %" at bounding box center [439, 252] width 13 height 12
select select "68762"
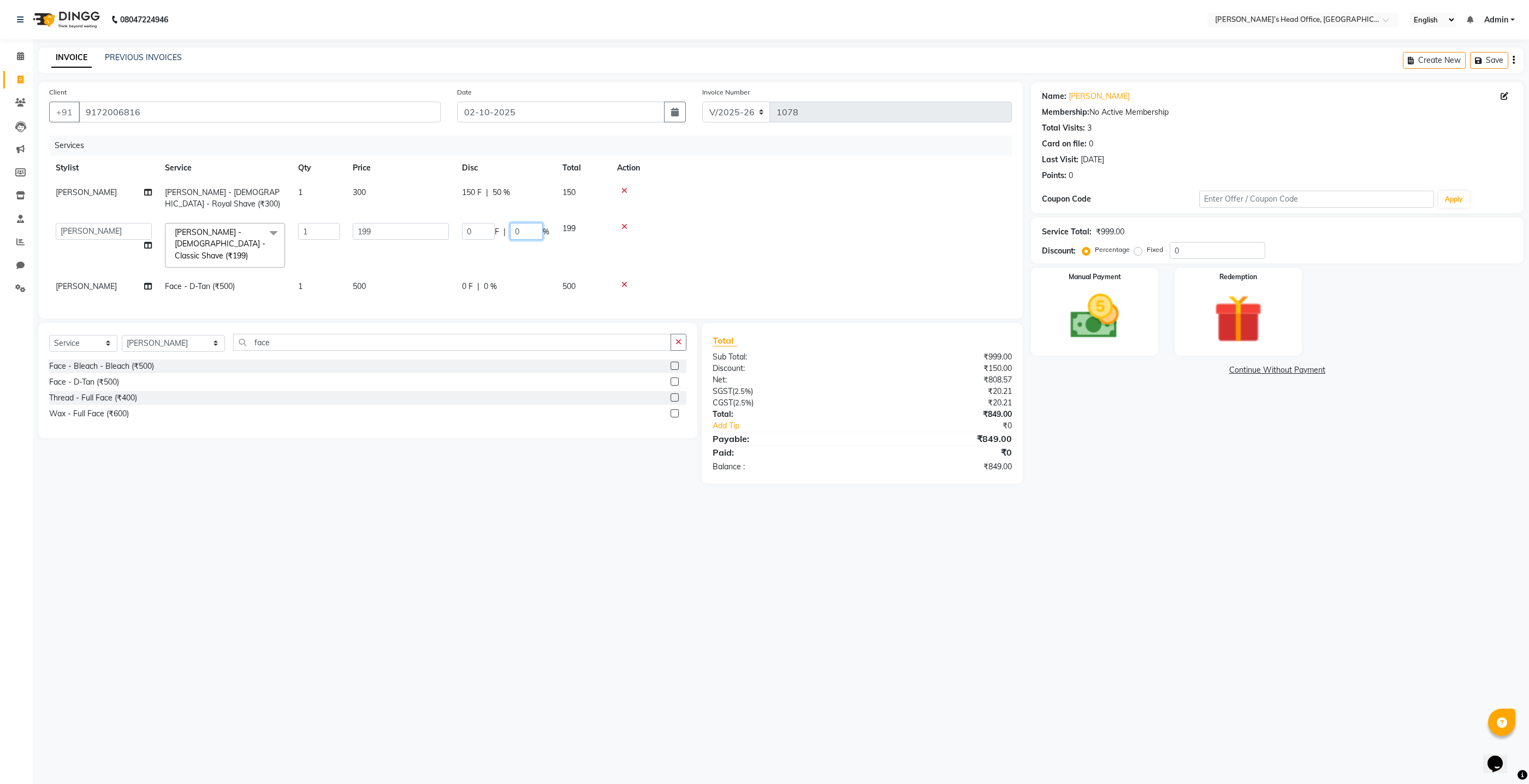
click at [521, 232] on input "0" at bounding box center [526, 231] width 33 height 17
type input "50"
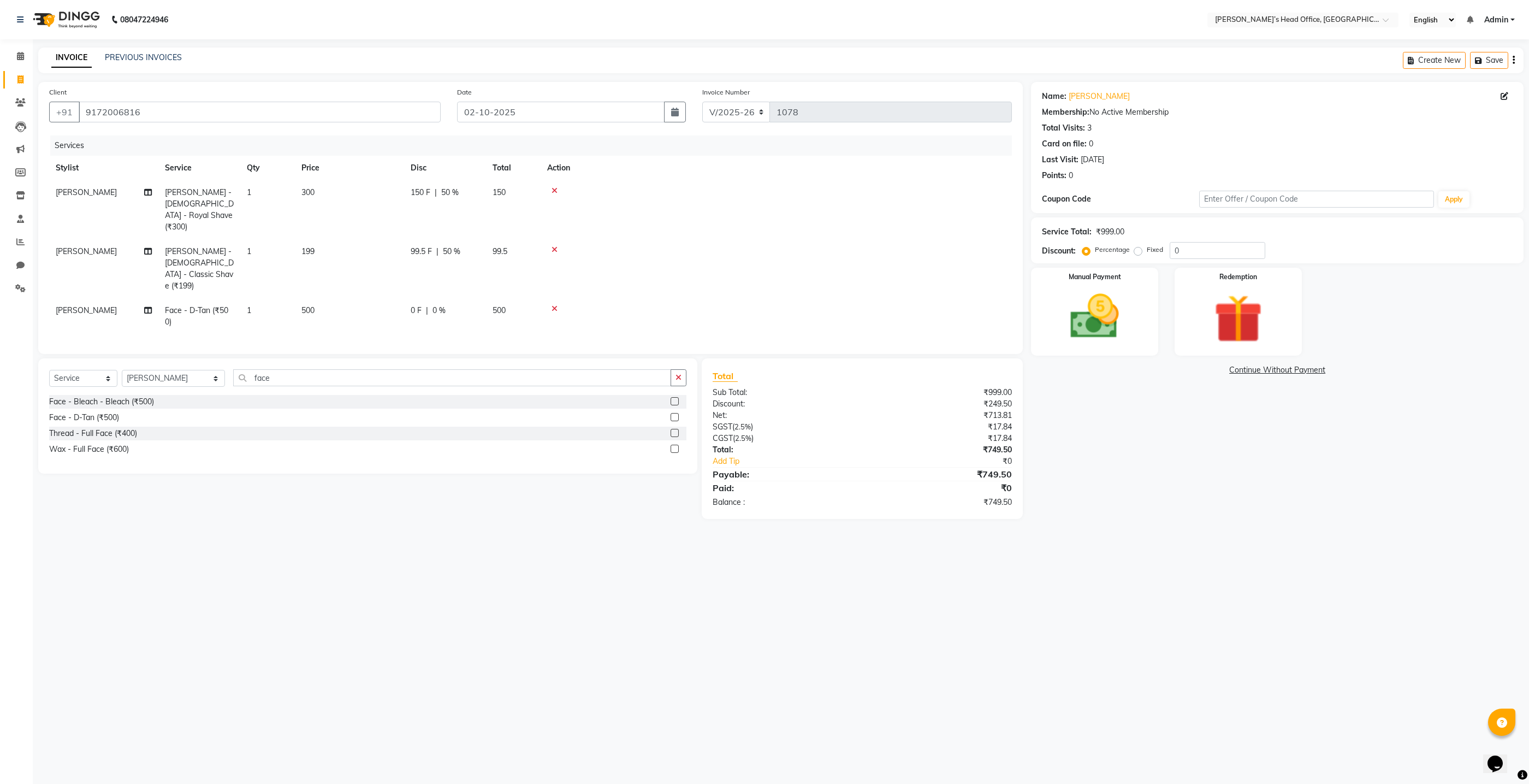
drag, startPoint x: 520, startPoint y: 281, endPoint x: 482, endPoint y: 269, distance: 39.8
click at [520, 298] on tr "[PERSON_NAME] Face - D-Tan (₹500) 1 500 0 F | 0 % 500" at bounding box center [531, 316] width 963 height 36
click at [438, 304] on span "0 %" at bounding box center [439, 310] width 13 height 12
select select "68762"
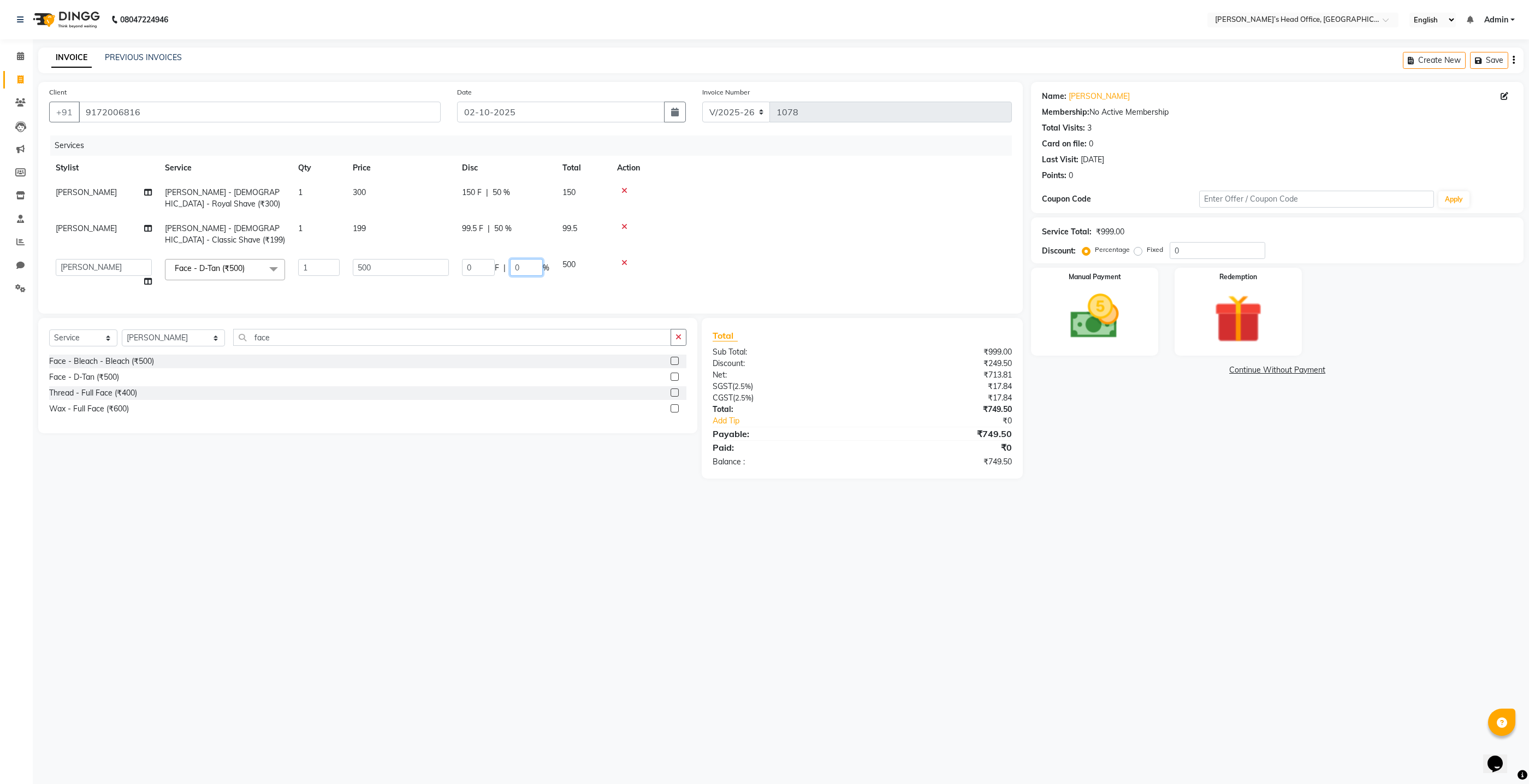
click at [531, 271] on input "0" at bounding box center [526, 267] width 33 height 17
type input "50"
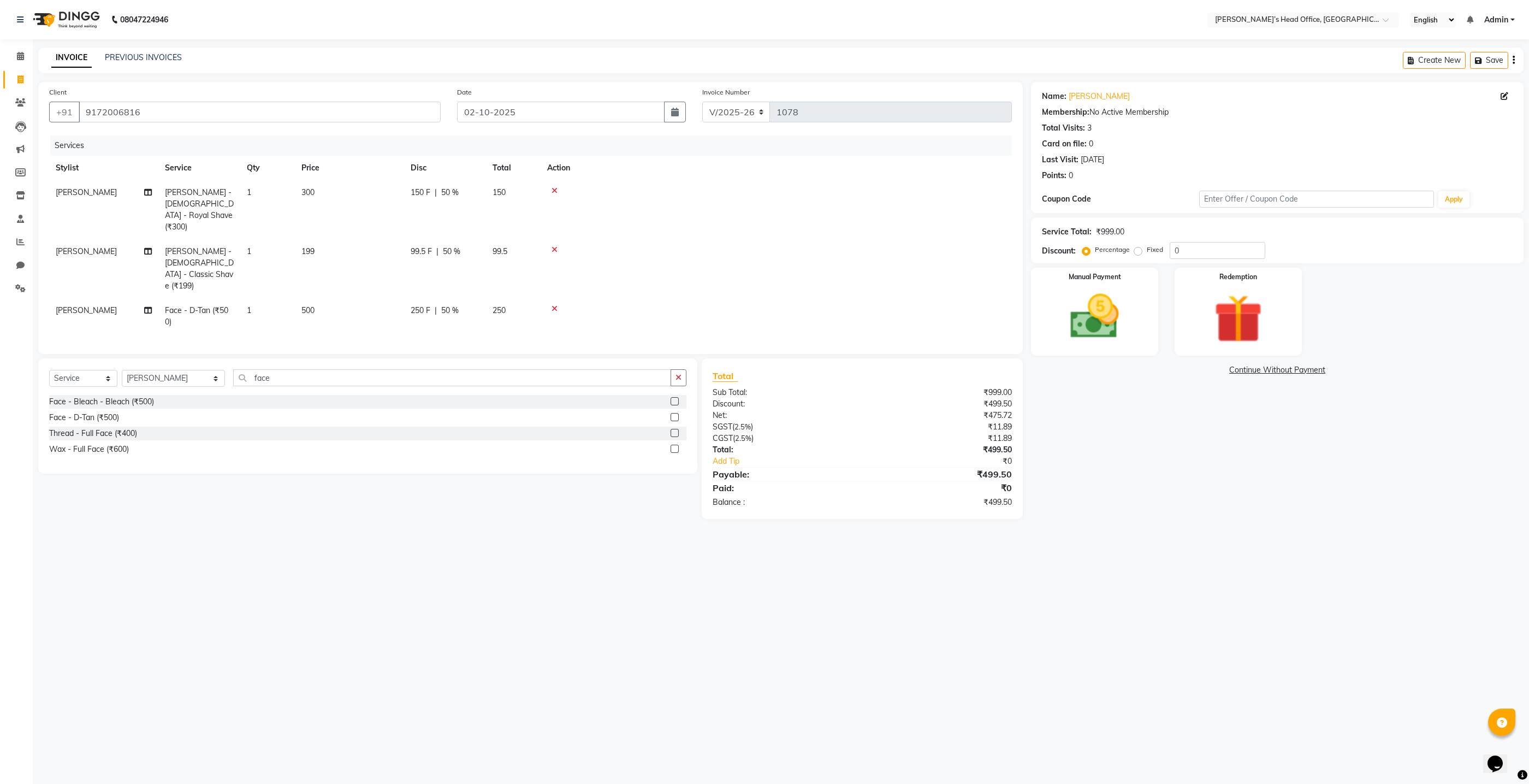
click at [540, 292] on div "Services Stylist Service Qty Price Disc Total Action [PERSON_NAME] [PERSON_NAME…" at bounding box center [531, 240] width 963 height 208
click at [502, 246] on span "99.5" at bounding box center [500, 251] width 15 height 10
select select "68762"
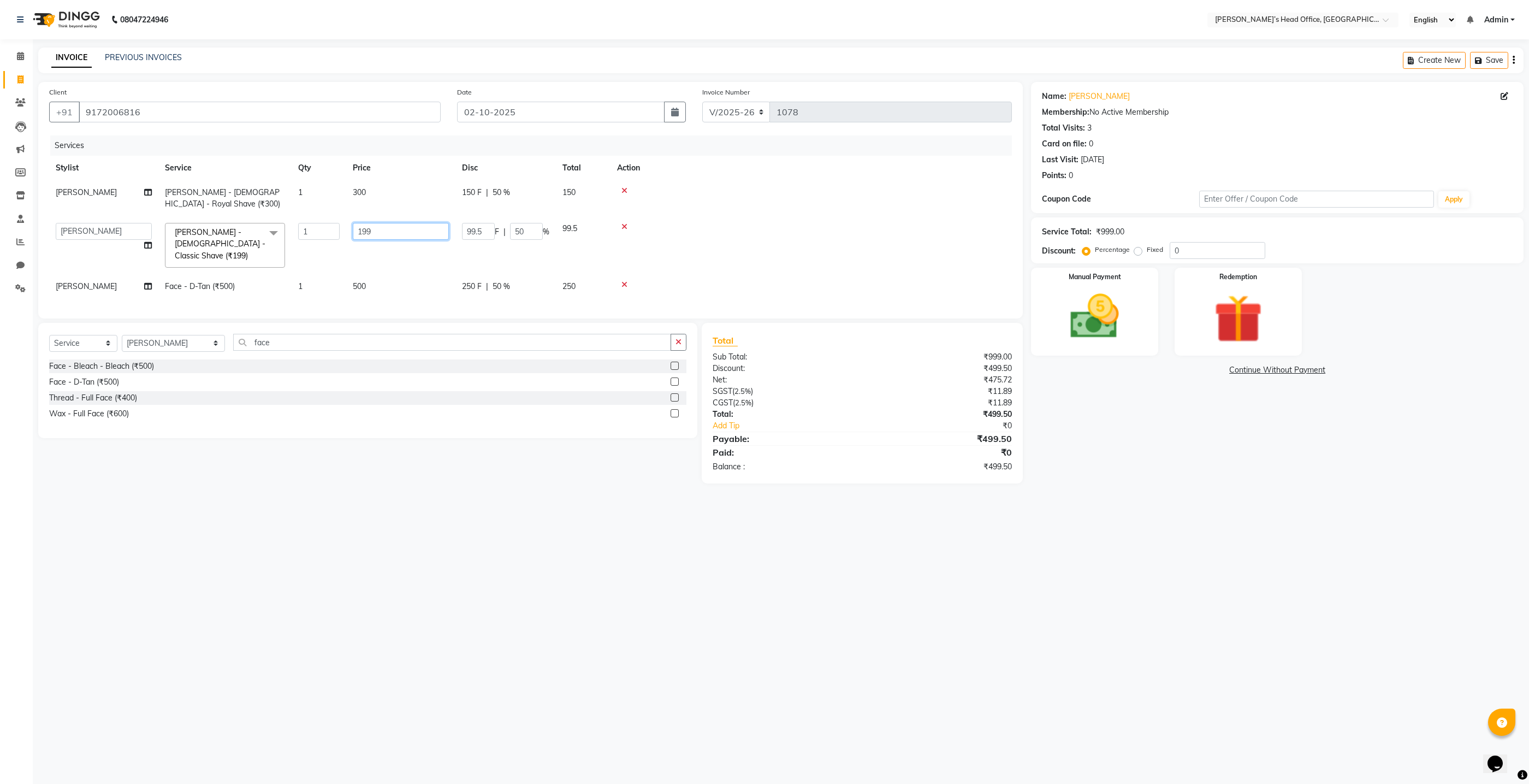
click at [385, 235] on input "199" at bounding box center [400, 231] width 96 height 17
type input "100"
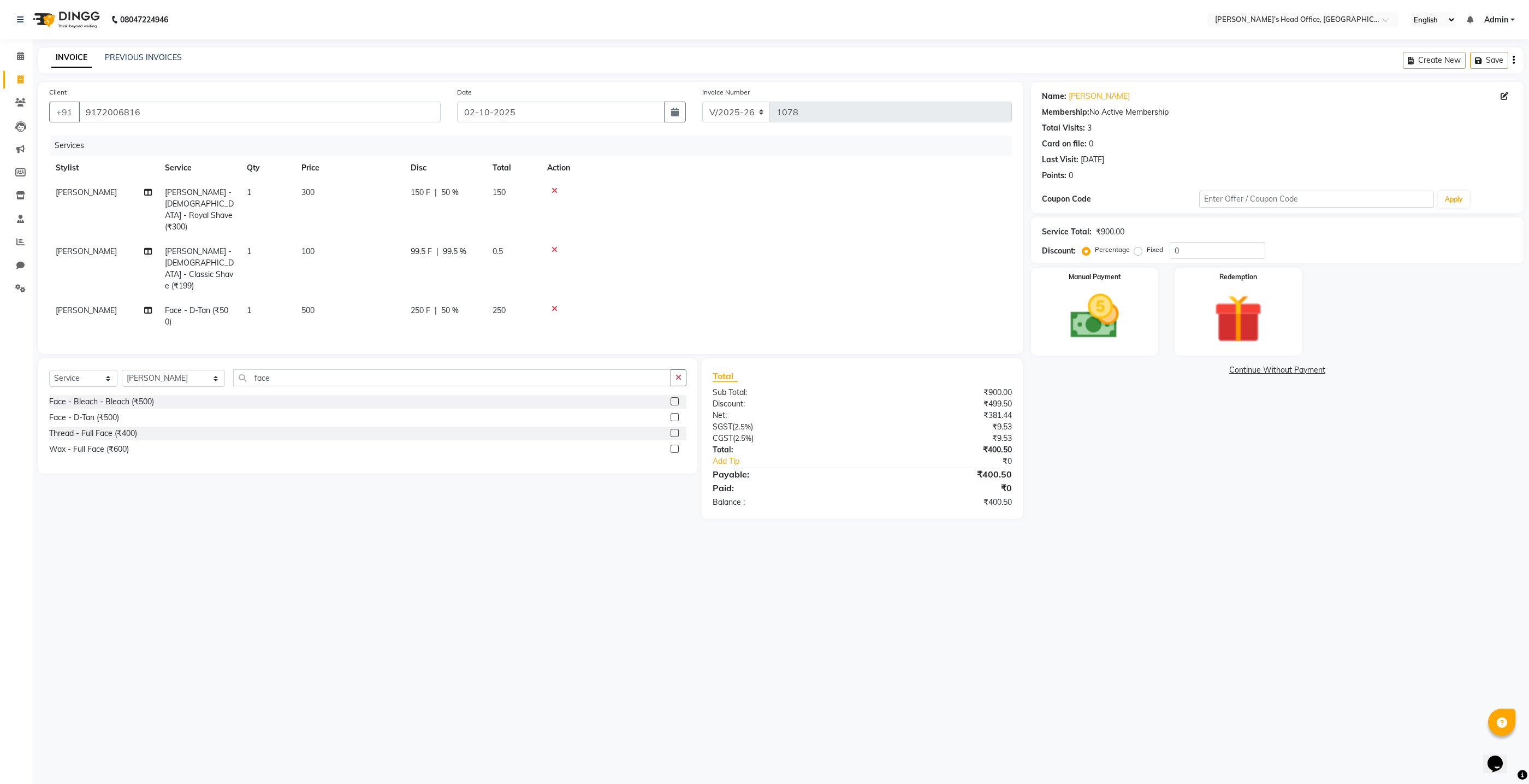
click at [392, 298] on td "500" at bounding box center [349, 316] width 109 height 36
select select "68762"
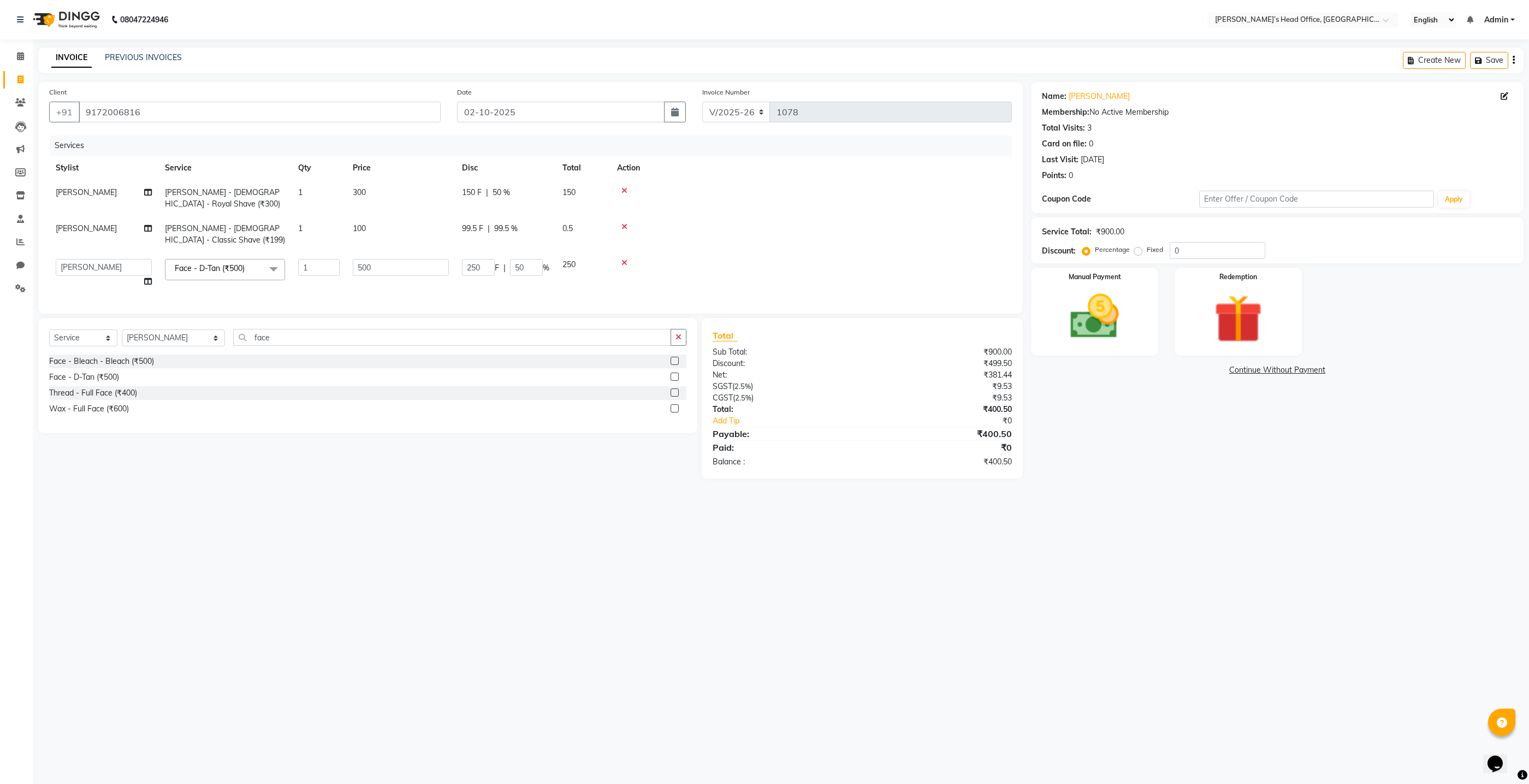
click at [508, 225] on span "99.5 %" at bounding box center [506, 228] width 24 height 12
select select "68762"
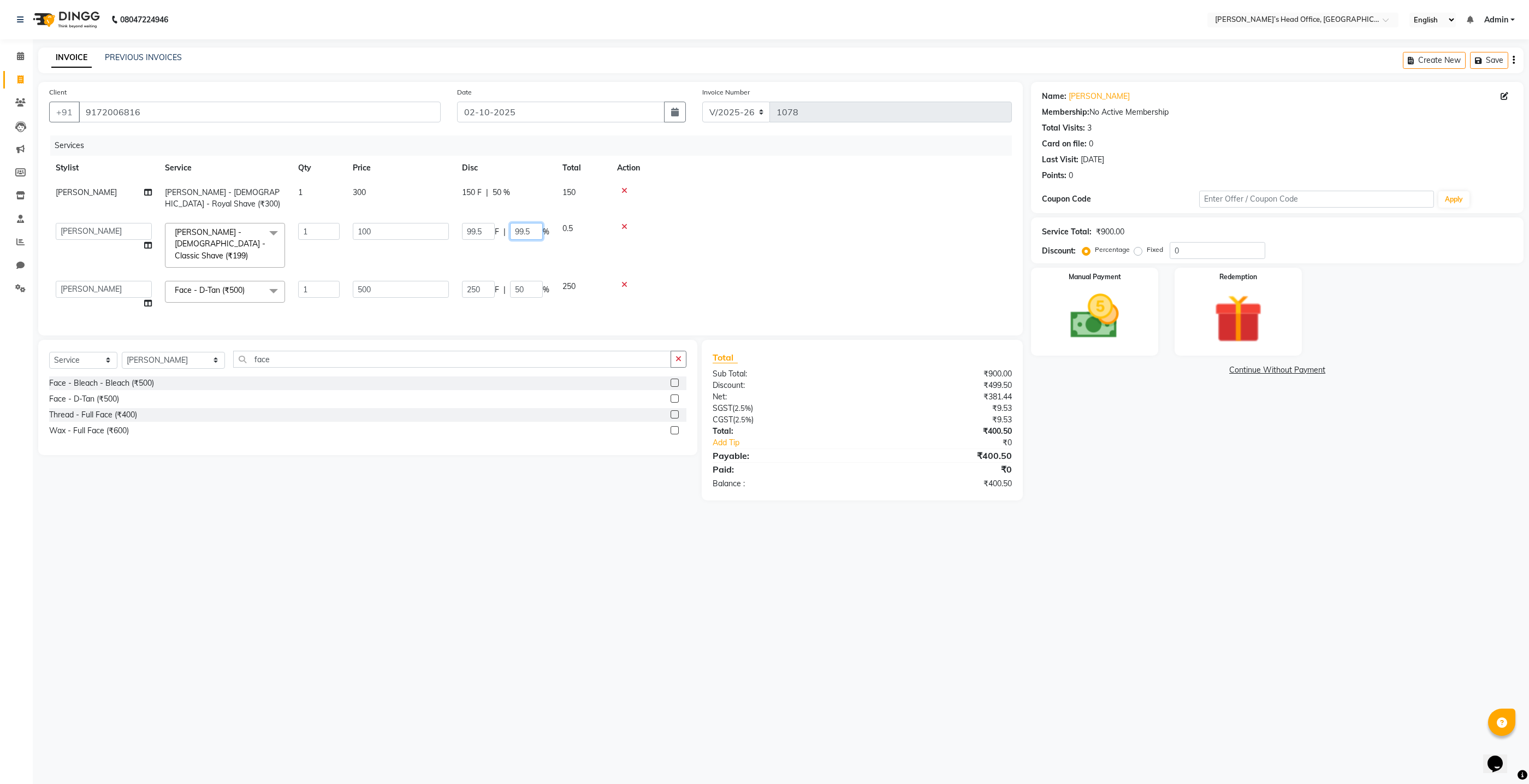
click at [531, 232] on input "99.5" at bounding box center [526, 231] width 33 height 17
type input "9"
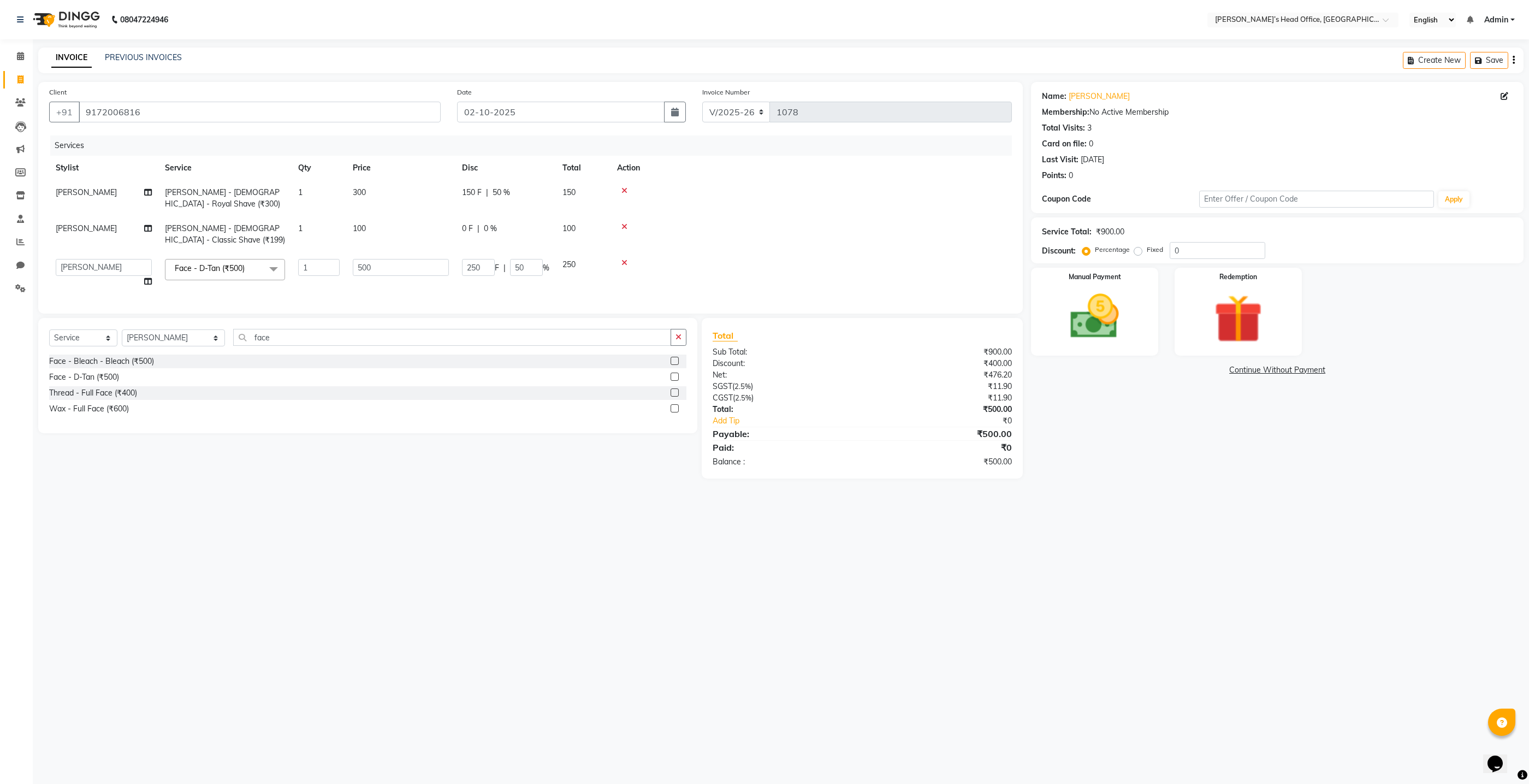
click at [473, 254] on tbody "[PERSON_NAME] [PERSON_NAME] - [DEMOGRAPHIC_DATA] - Royal Shave (₹300) 1 300 150…" at bounding box center [531, 237] width 963 height 114
click at [1130, 302] on img at bounding box center [1095, 316] width 82 height 58
click at [1240, 371] on span "GPay" at bounding box center [1245, 371] width 23 height 13
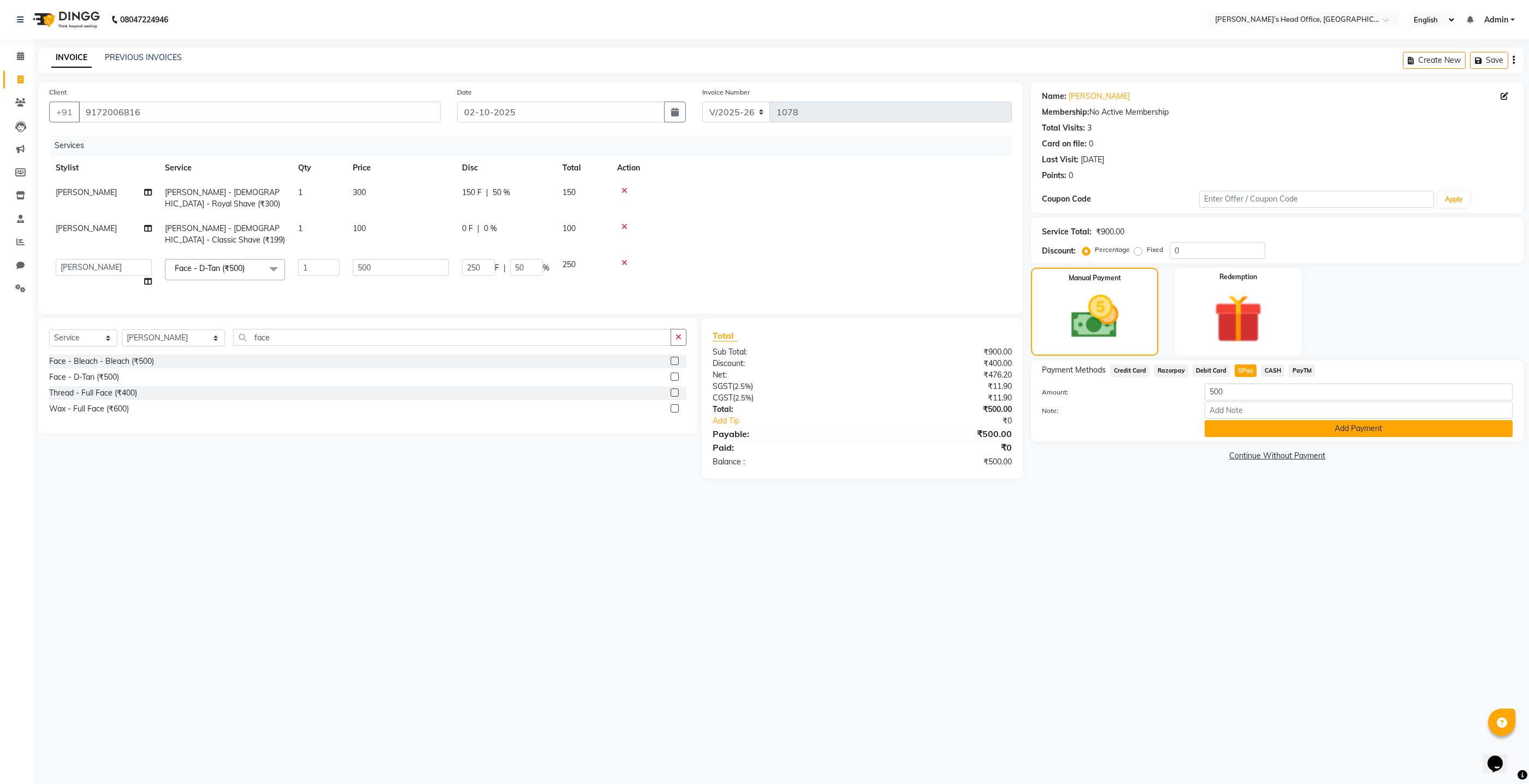
click at [1248, 427] on button "Add Payment" at bounding box center [1359, 428] width 308 height 17
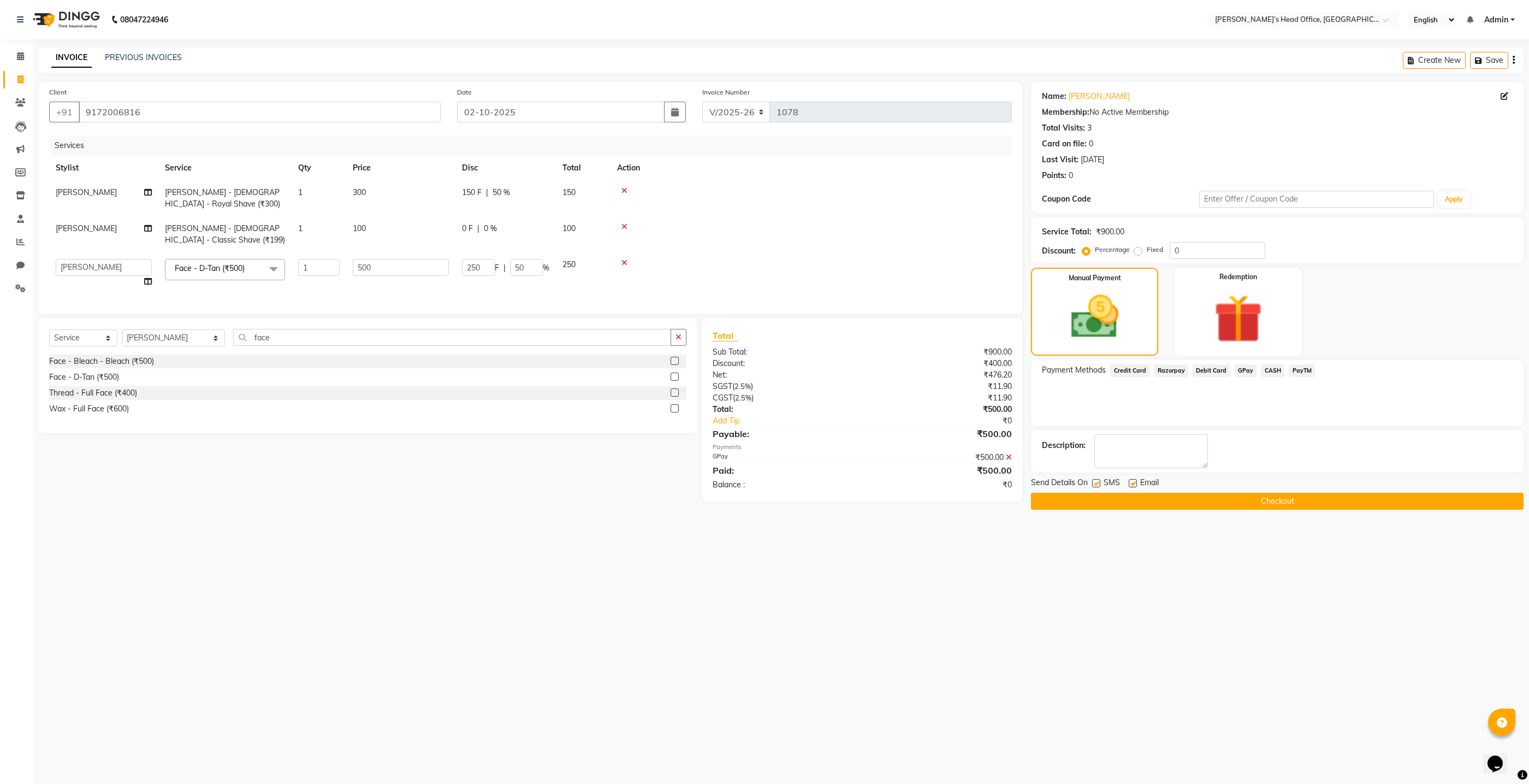
click at [1170, 497] on button "Checkout" at bounding box center [1277, 500] width 492 height 17
